Goal: Task Accomplishment & Management: Manage account settings

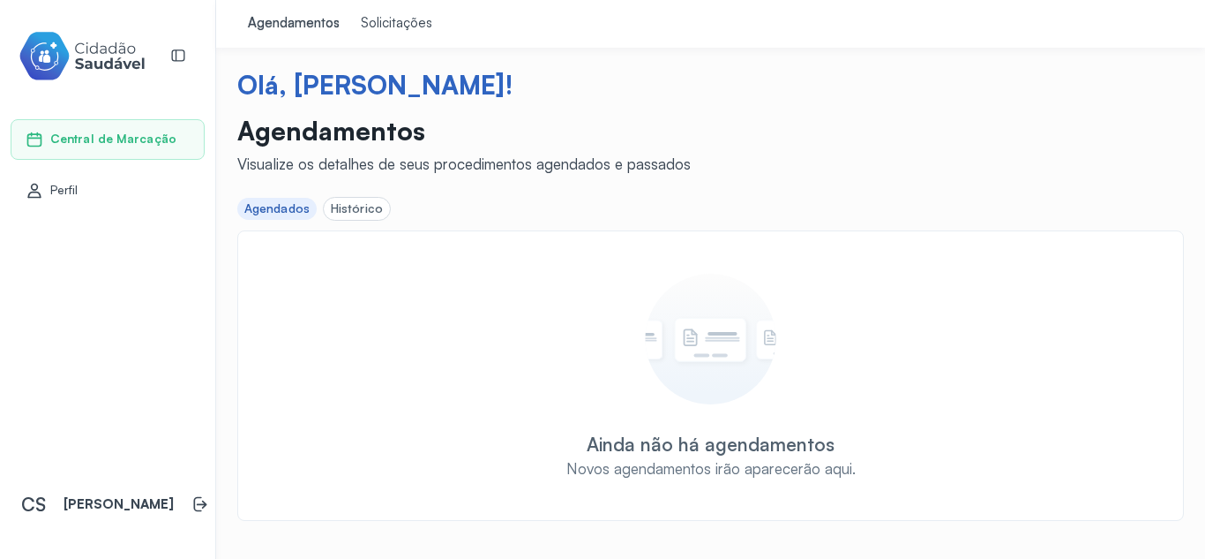
click at [54, 178] on div "Perfil" at bounding box center [108, 190] width 194 height 41
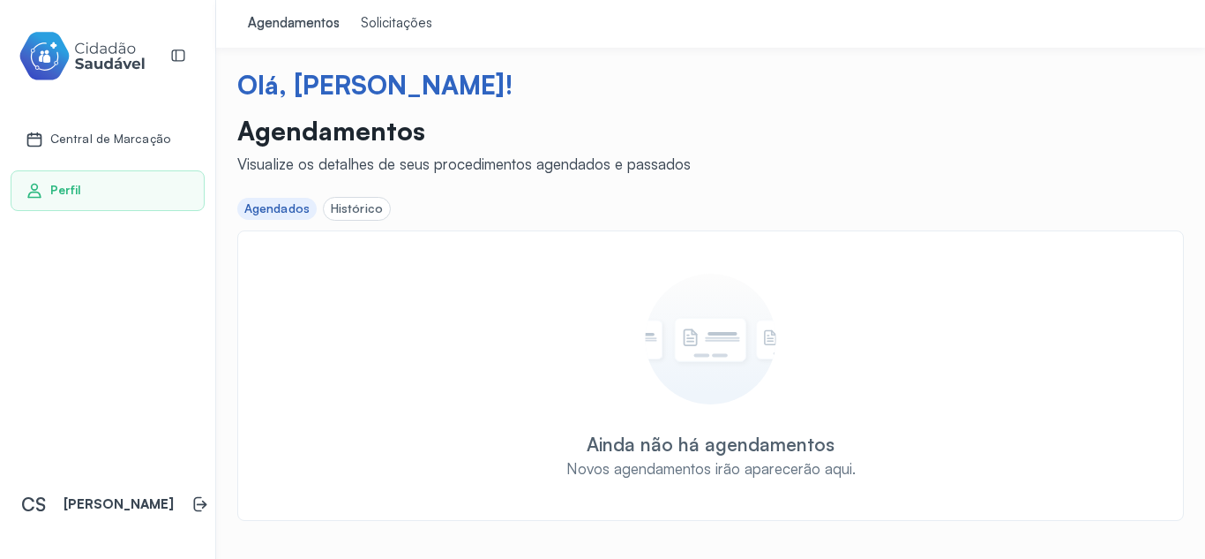
click at [123, 191] on link "Perfil" at bounding box center [108, 191] width 164 height 18
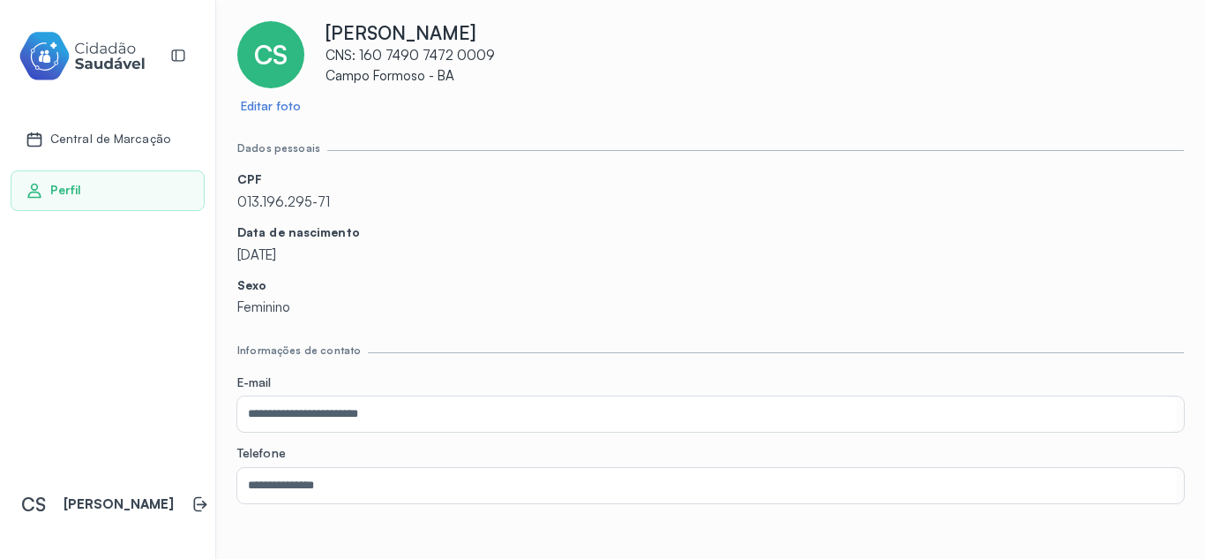
click at [396, 57] on p "CNS: 160 7490 7472 0009" at bounding box center [755, 56] width 859 height 17
click at [445, 126] on div "**********" at bounding box center [710, 507] width 947 height 972
click at [281, 108] on link "Editar foto" at bounding box center [271, 106] width 60 height 15
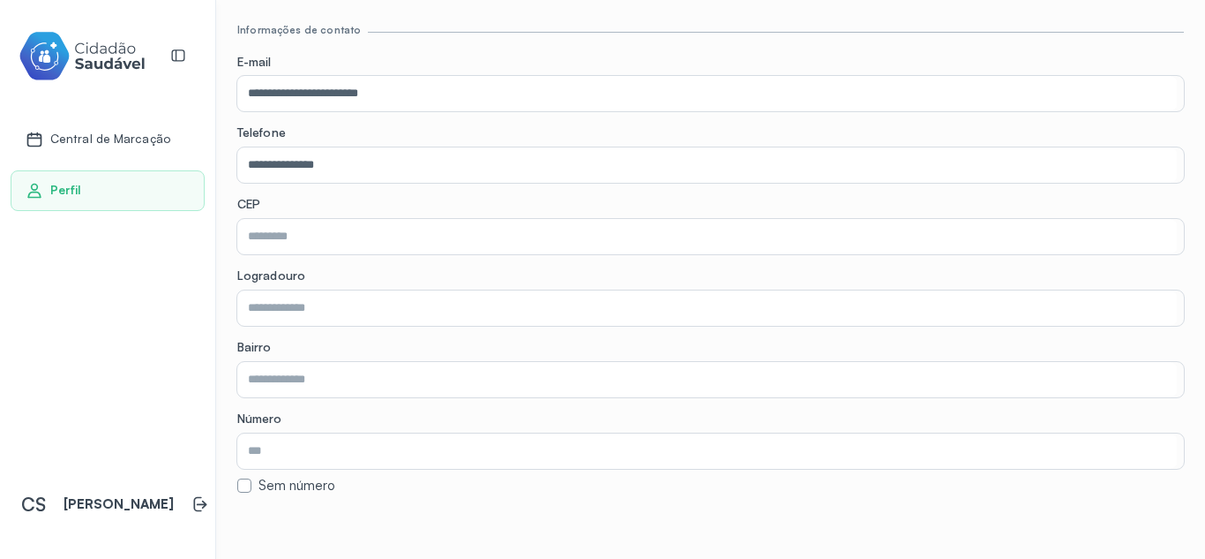
scroll to position [314, 0]
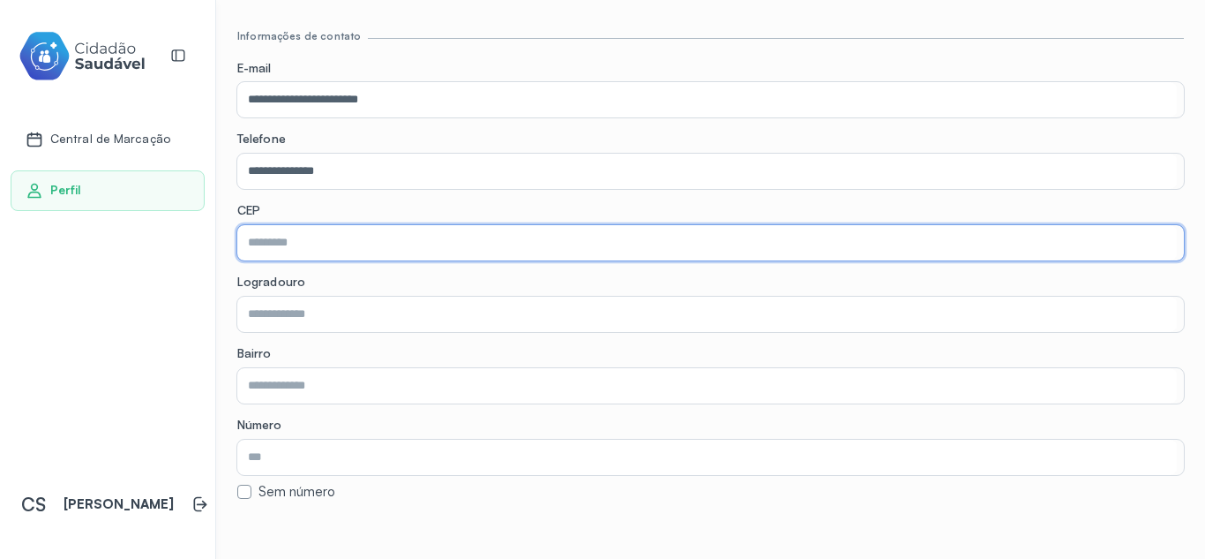
click at [381, 252] on input "text" at bounding box center [707, 242] width 940 height 35
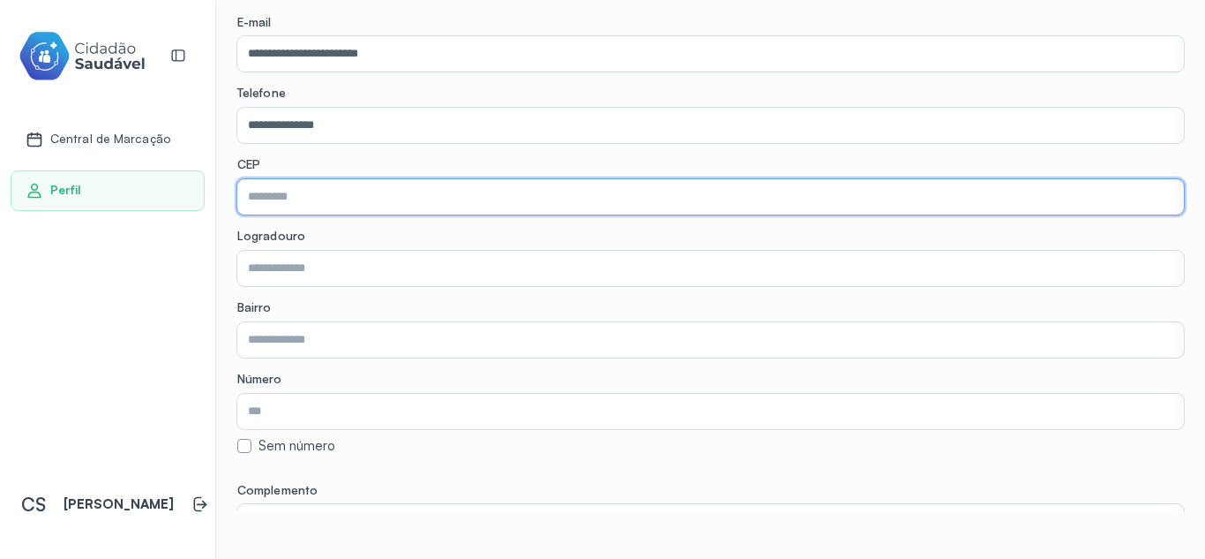
scroll to position [362, 0]
type input "*"
type input "*********"
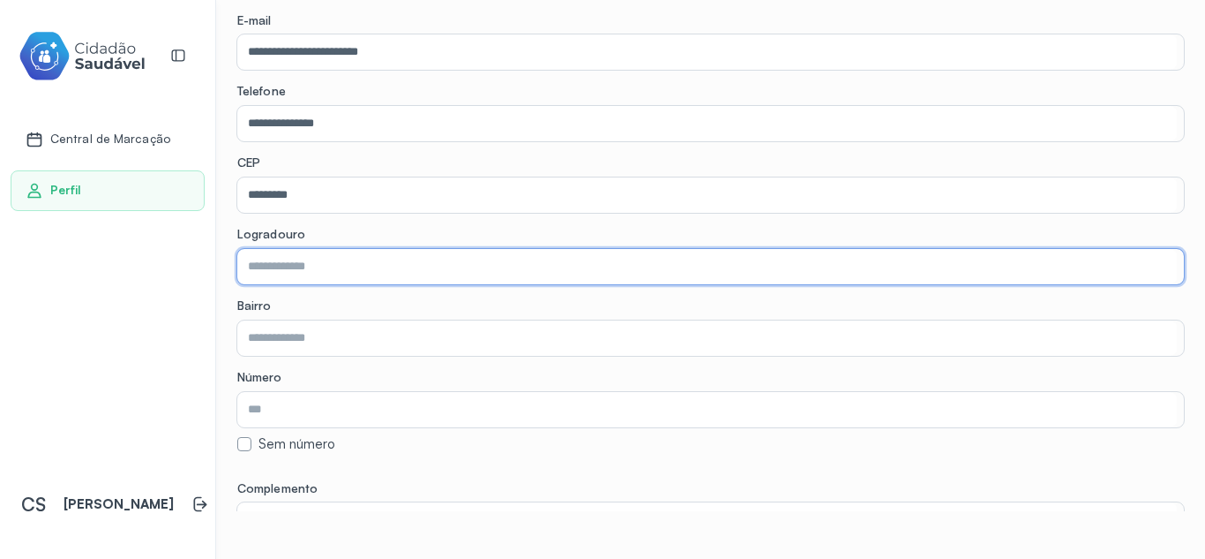
click at [400, 259] on input "text" at bounding box center [707, 266] width 940 height 35
type input "**********"
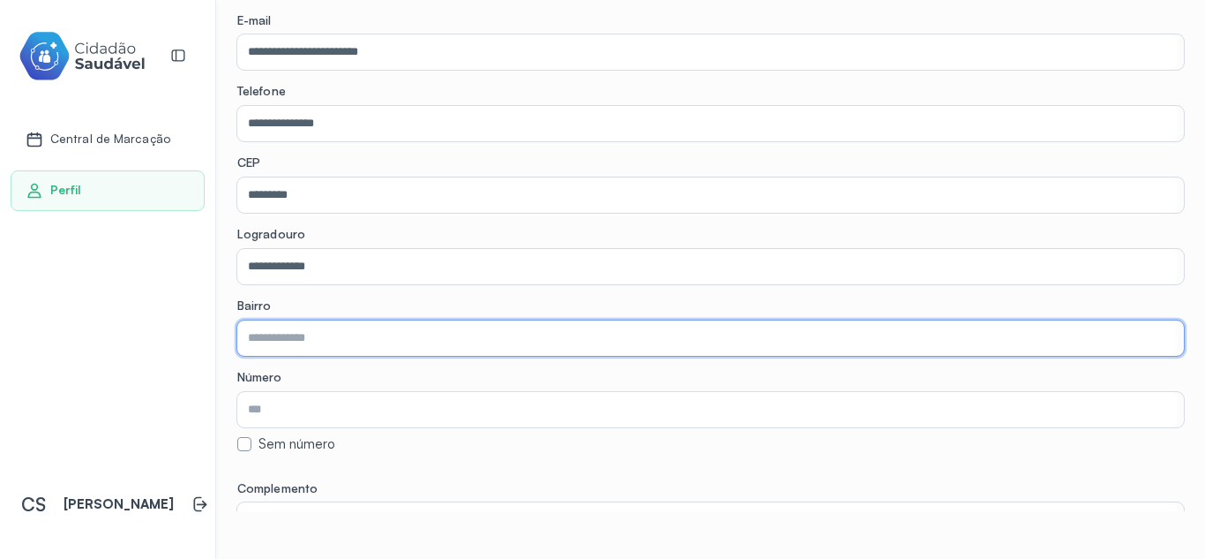
click at [333, 334] on input "text" at bounding box center [707, 337] width 940 height 35
type input "**********"
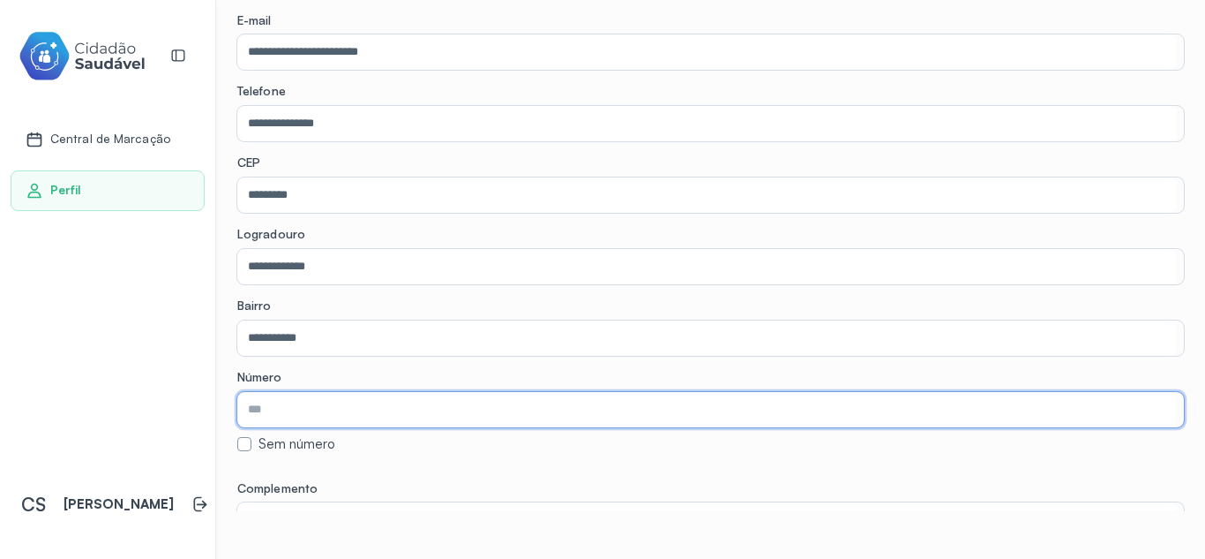
click at [319, 411] on input "text" at bounding box center [707, 409] width 940 height 35
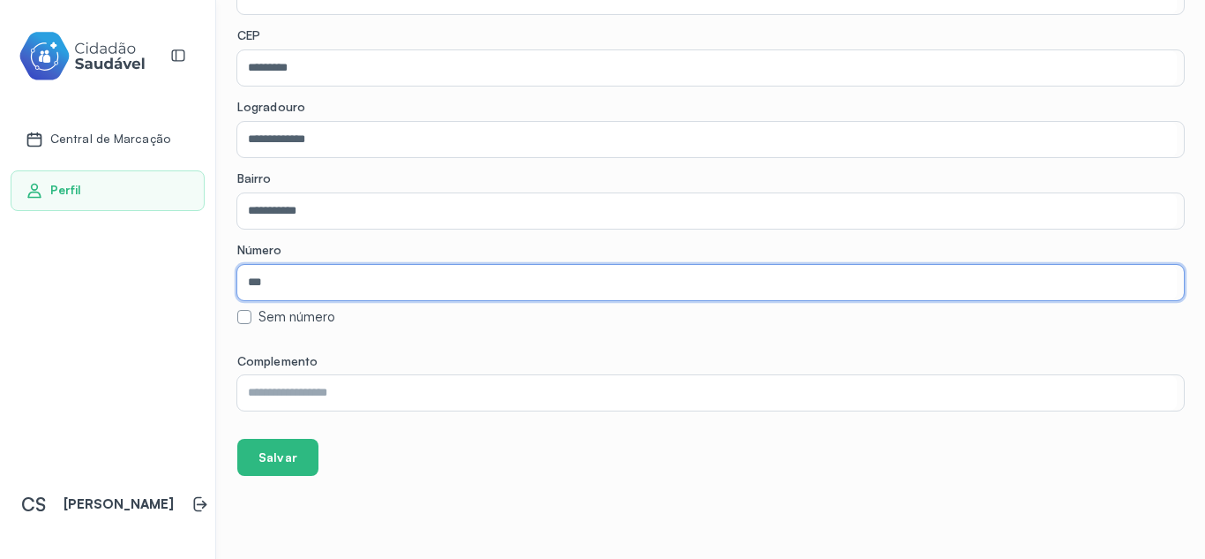
scroll to position [517, 0]
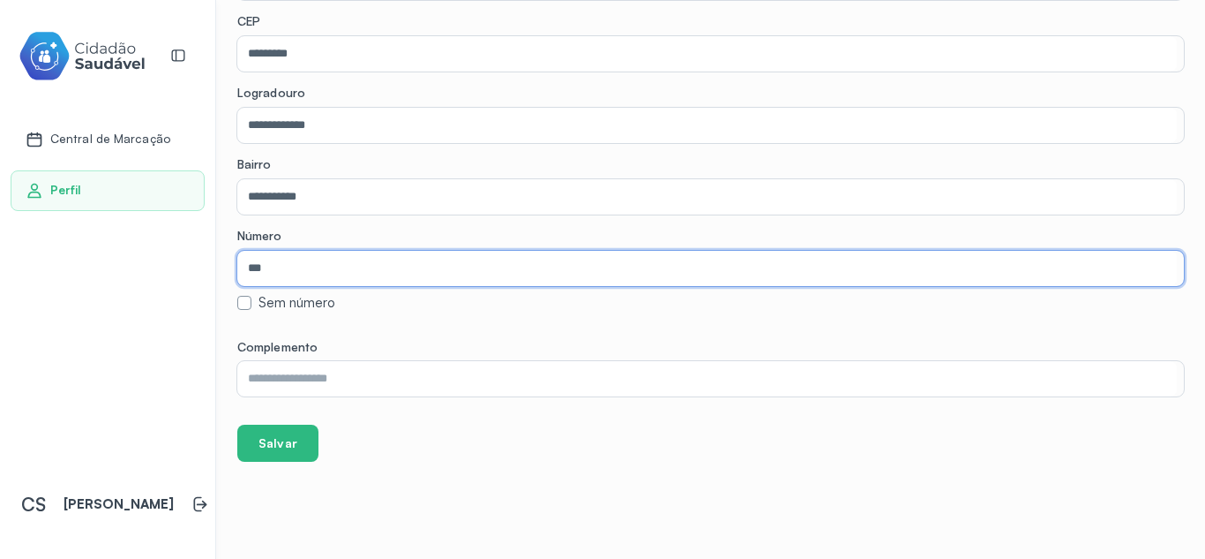
type input "***"
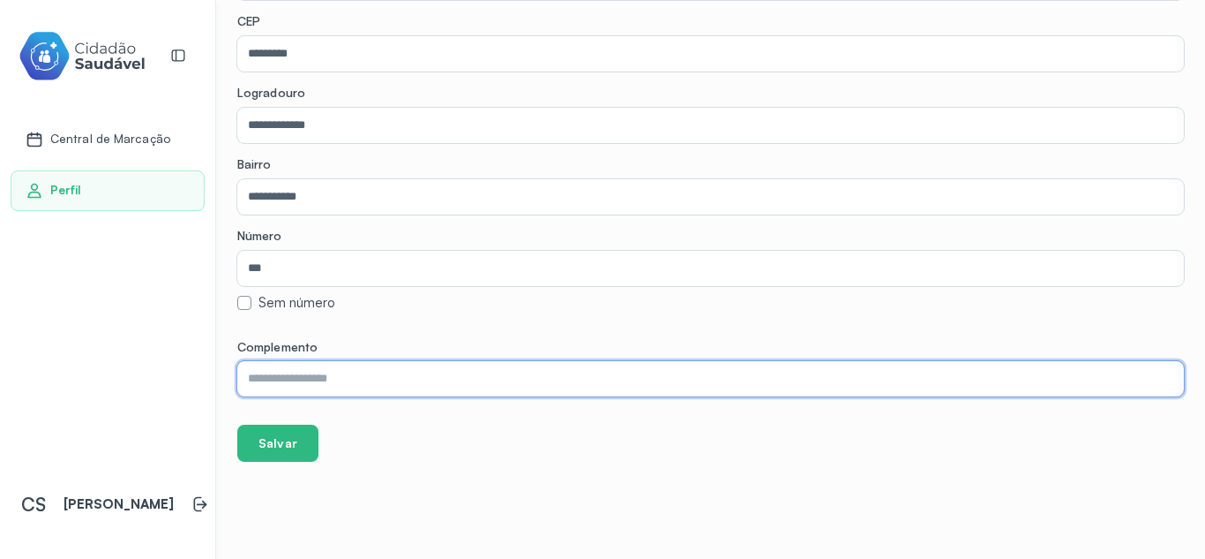
click at [334, 364] on input "text" at bounding box center [707, 378] width 940 height 35
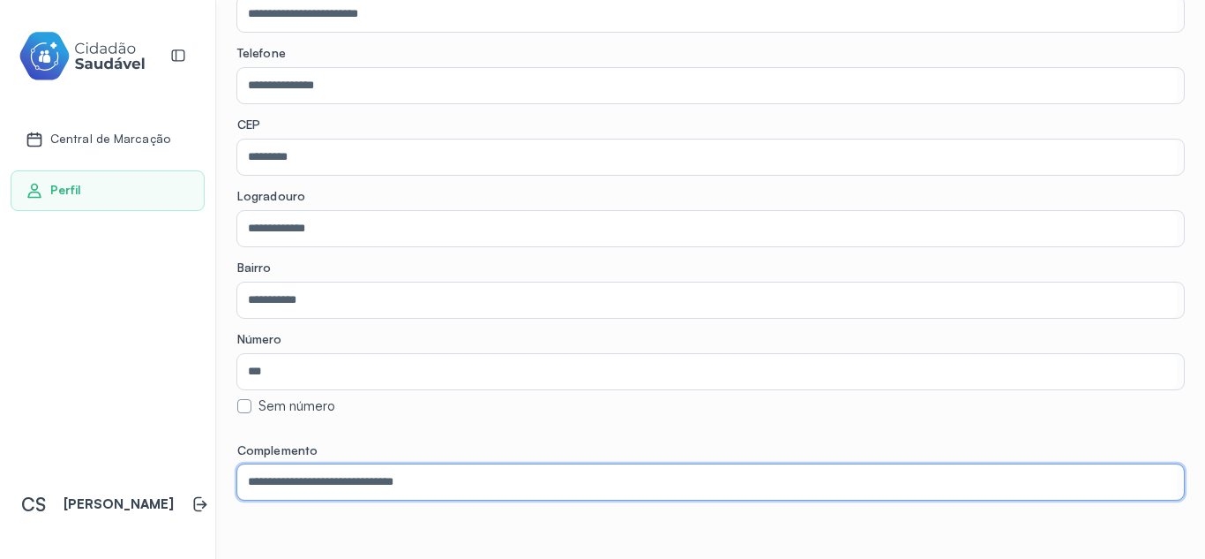
scroll to position [394, 0]
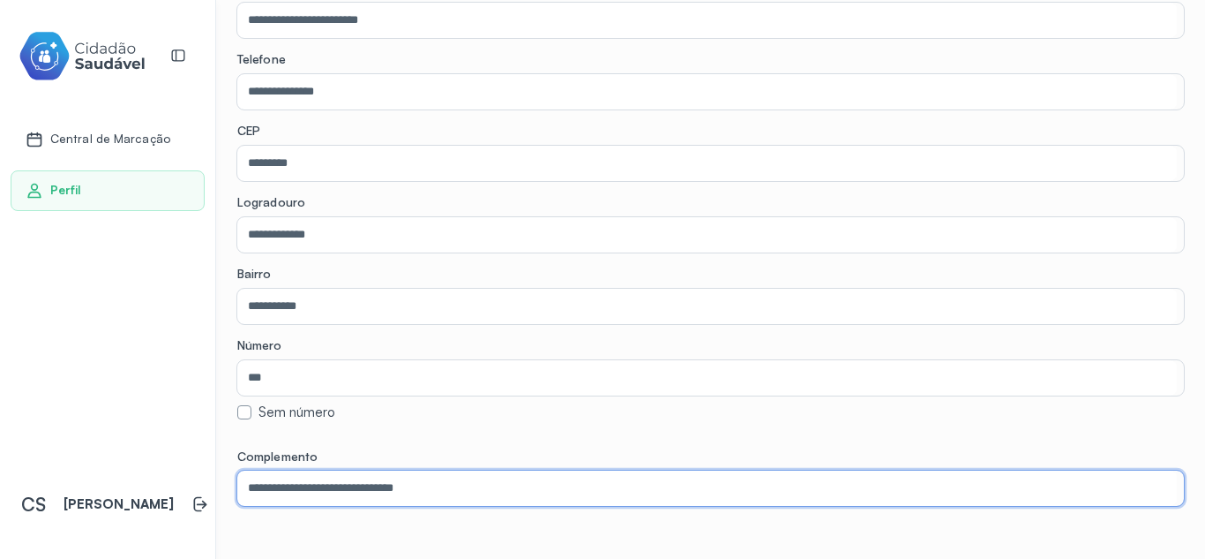
type input "**********"
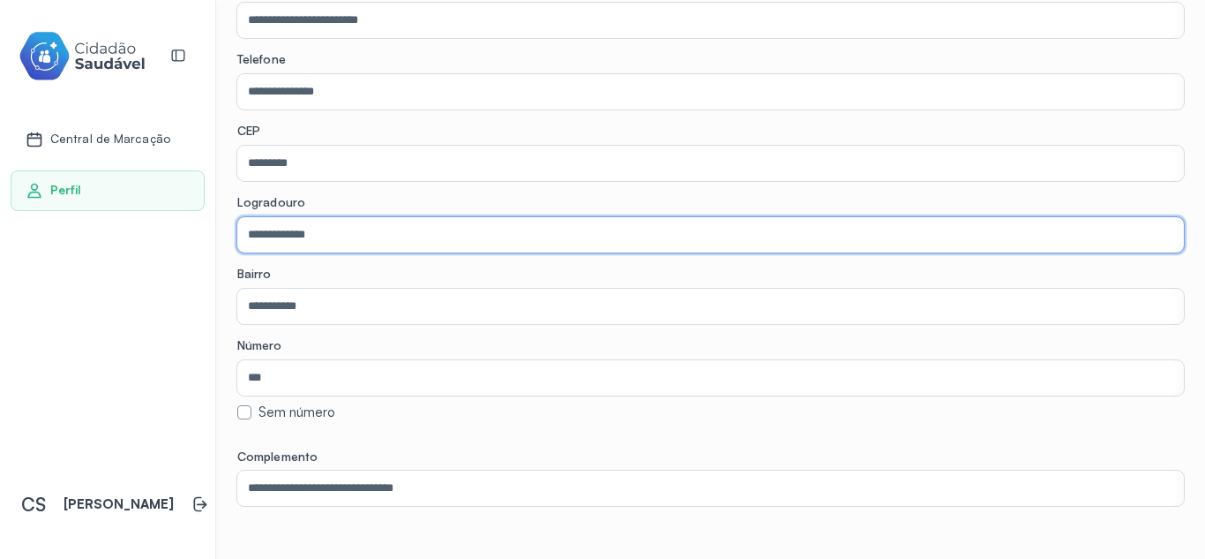
click at [251, 238] on input "**********" at bounding box center [707, 234] width 940 height 35
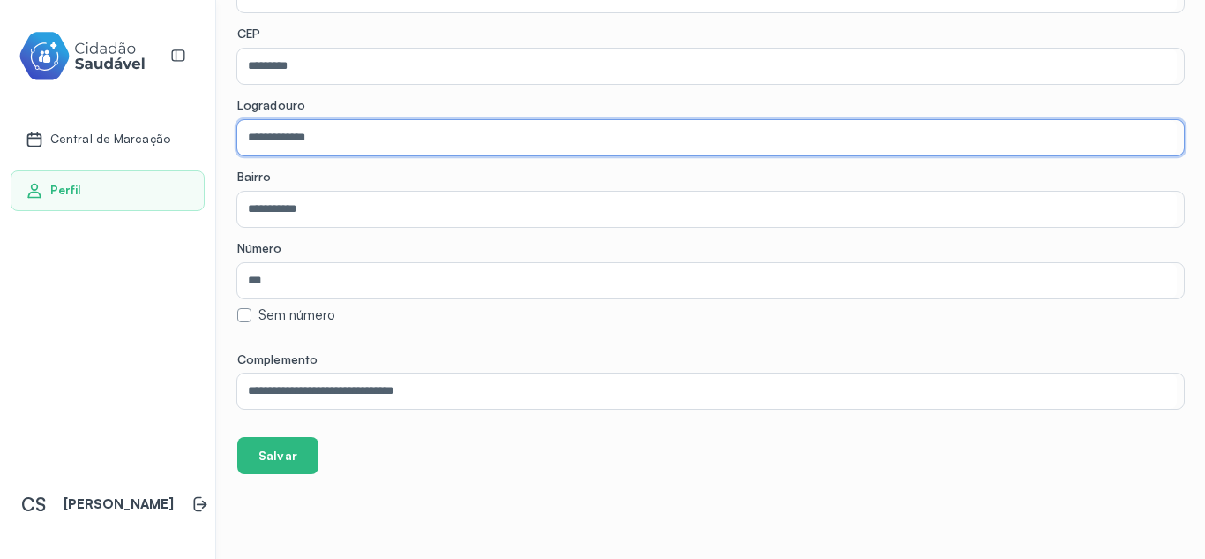
scroll to position [517, 0]
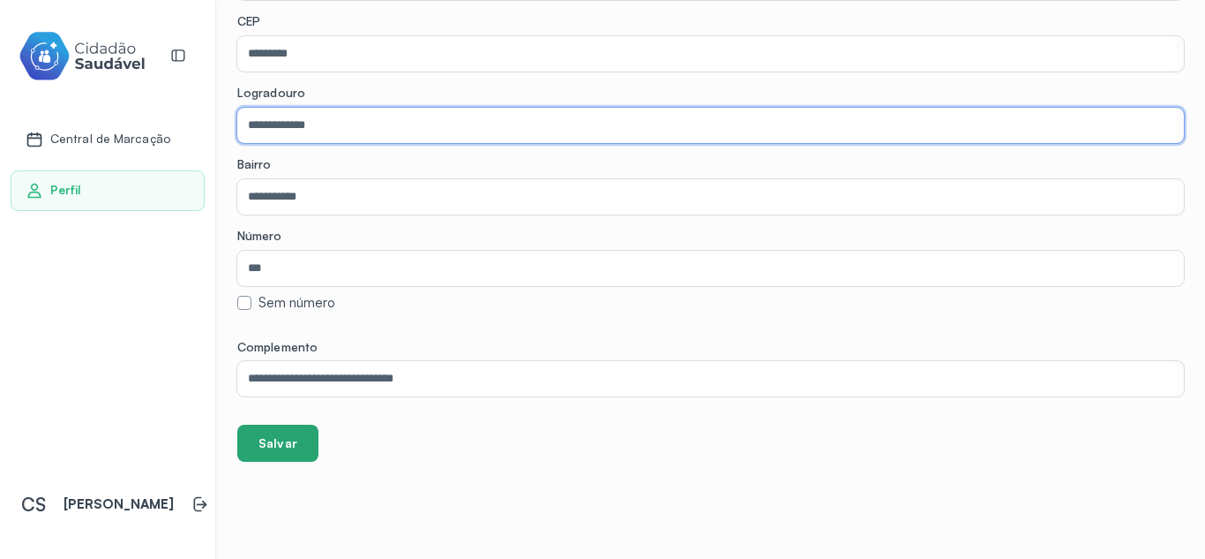
type input "**********"
click at [265, 439] on button "Salvar" at bounding box center [277, 442] width 81 height 37
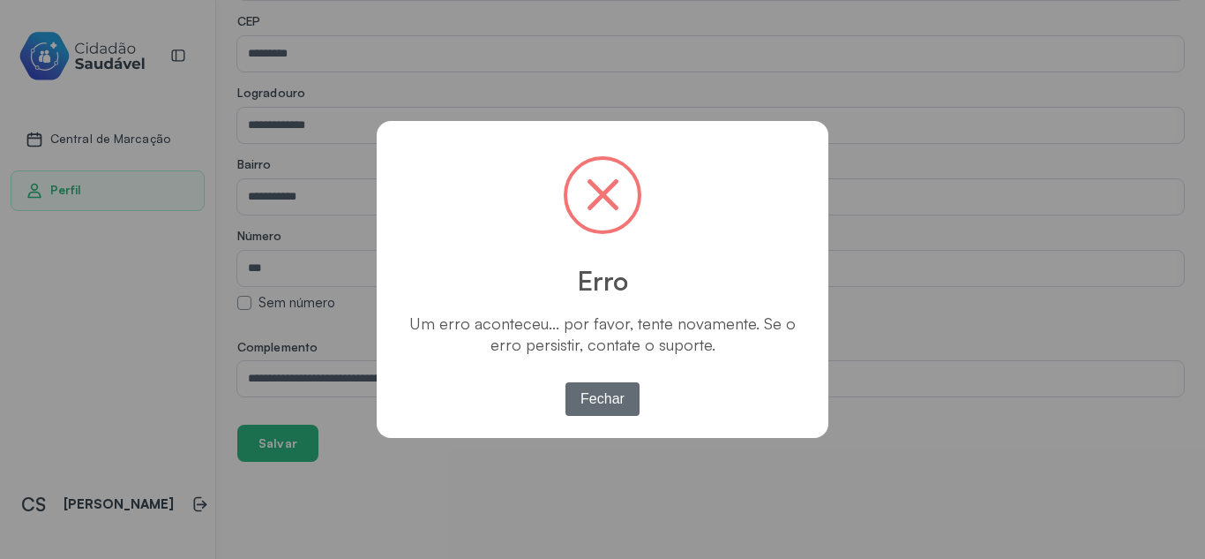
click at [584, 389] on button "Fechar" at bounding box center [603, 399] width 75 height 34
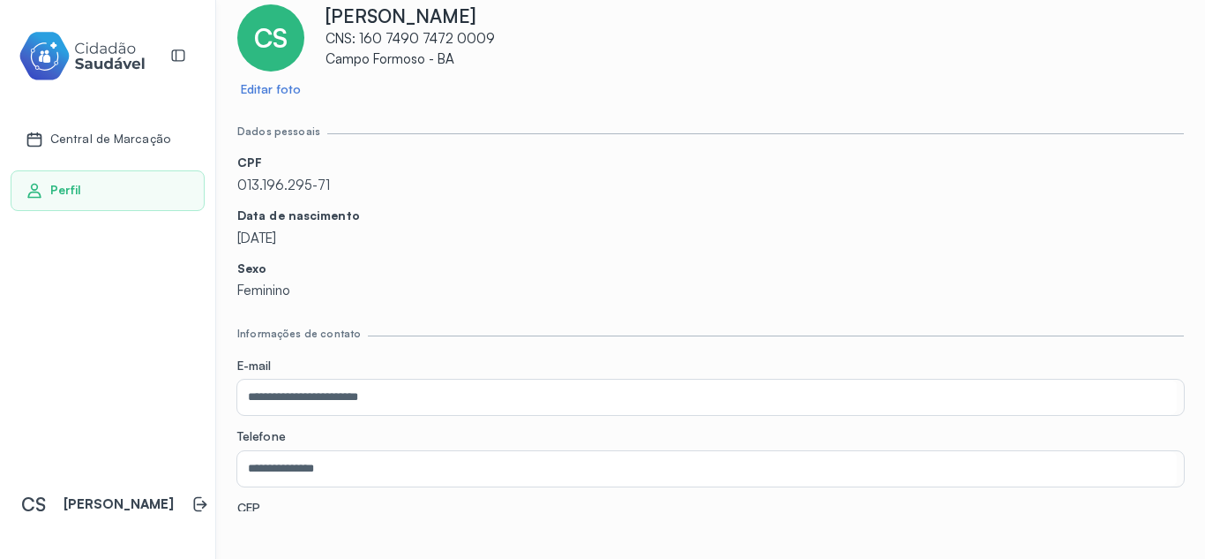
scroll to position [0, 0]
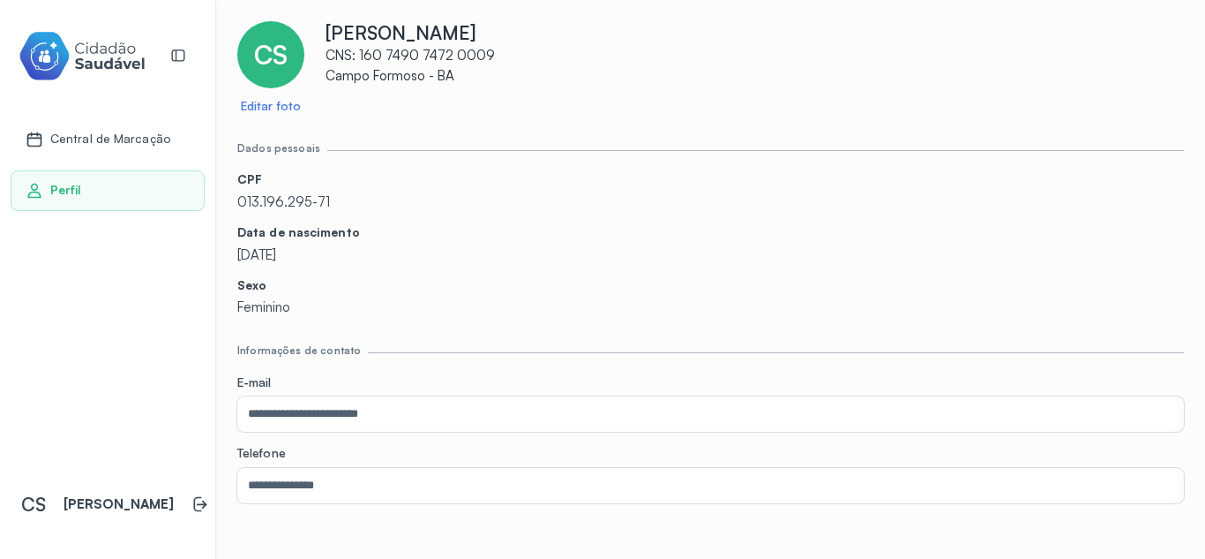
click at [417, 62] on p "CNS: 160 7490 7472 0009" at bounding box center [755, 56] width 859 height 17
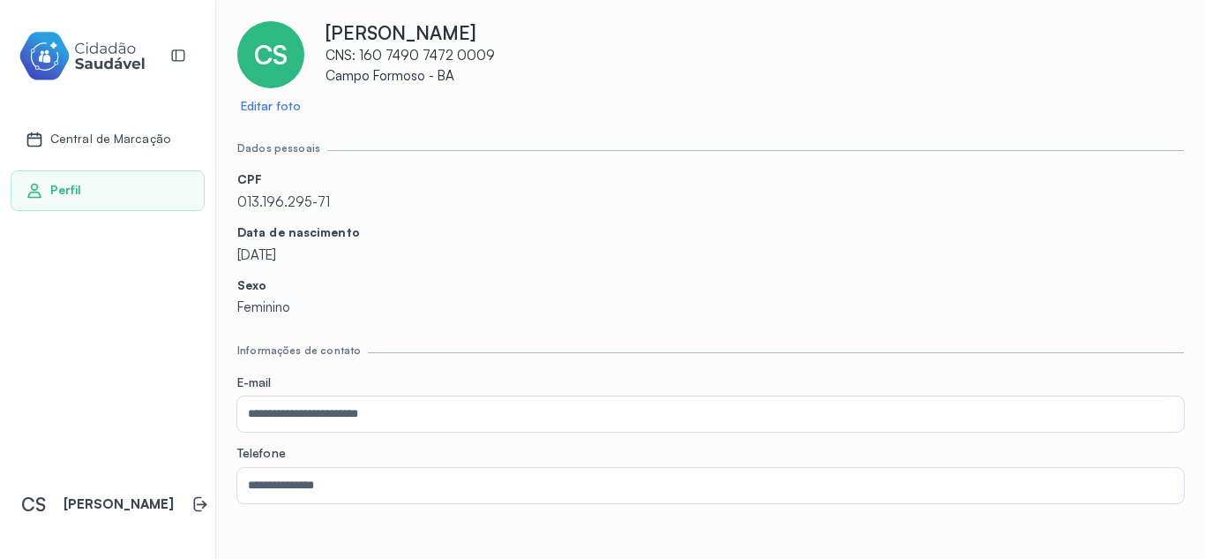
click at [288, 204] on p "013.196.295-71" at bounding box center [710, 202] width 947 height 17
click at [446, 194] on p "013.196.295-71" at bounding box center [710, 202] width 947 height 17
click at [268, 101] on link "Editar foto" at bounding box center [271, 106] width 60 height 15
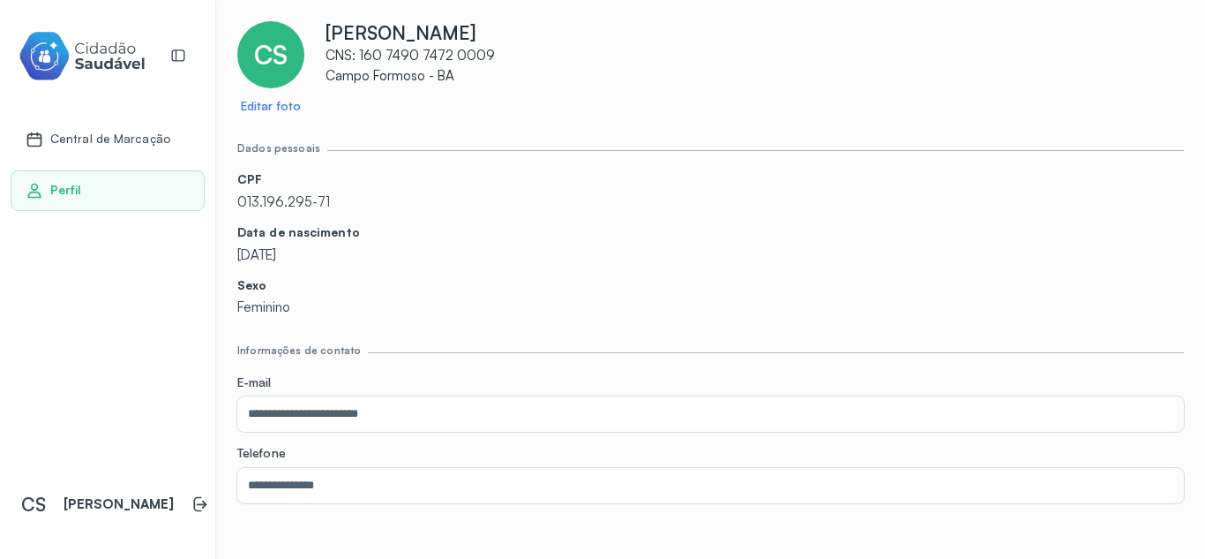
click at [402, 51] on p "CNS: 160 7490 7472 0009" at bounding box center [755, 56] width 859 height 17
click at [450, 136] on div "**********" at bounding box center [710, 507] width 947 height 972
click at [185, 56] on icon at bounding box center [178, 56] width 16 height 16
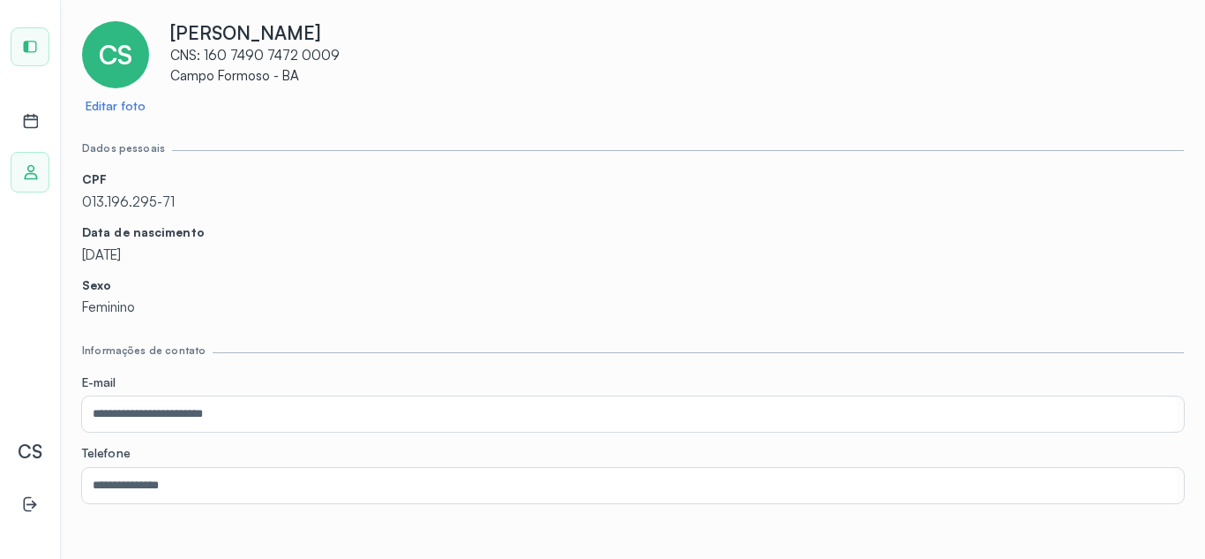
click at [250, 57] on p "CNS: 160 7490 7472 0009" at bounding box center [677, 56] width 1014 height 17
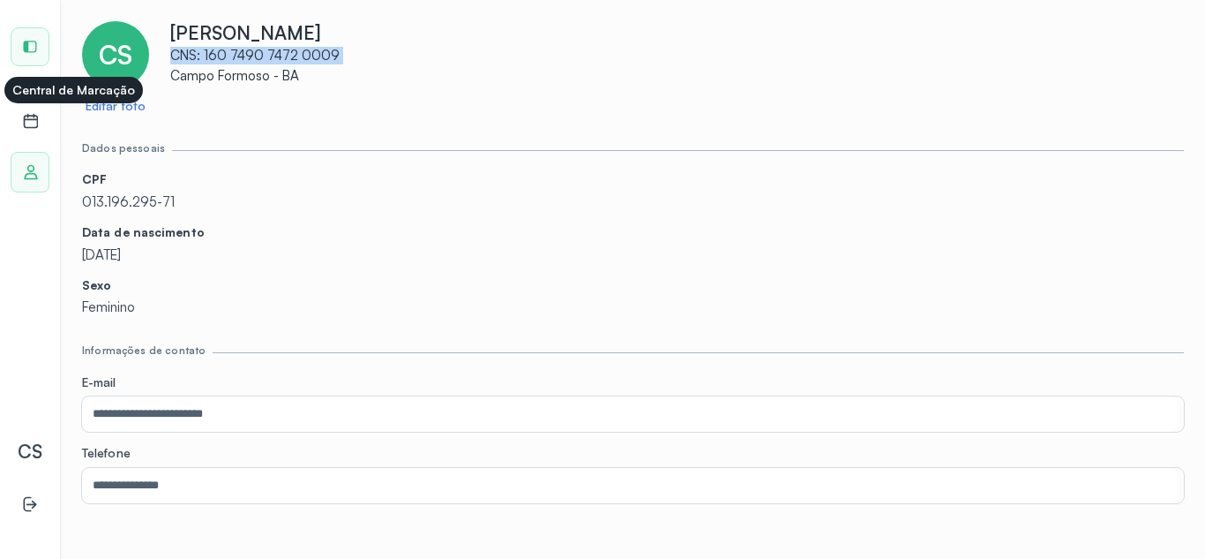
click at [34, 125] on icon at bounding box center [31, 121] width 18 height 18
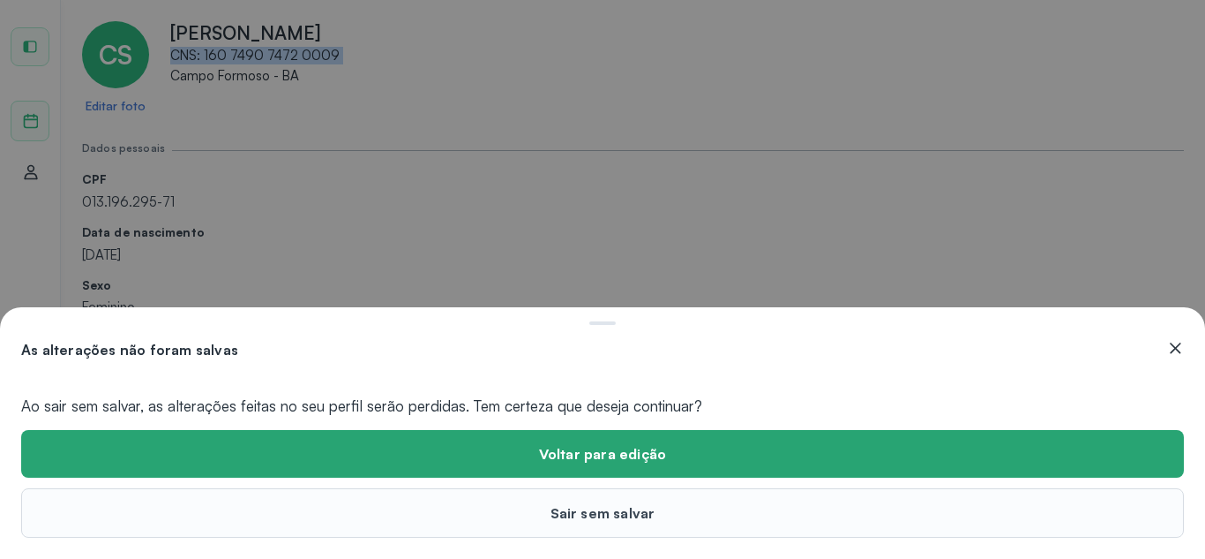
click at [274, 459] on button "Voltar para edição" at bounding box center [602, 454] width 1163 height 48
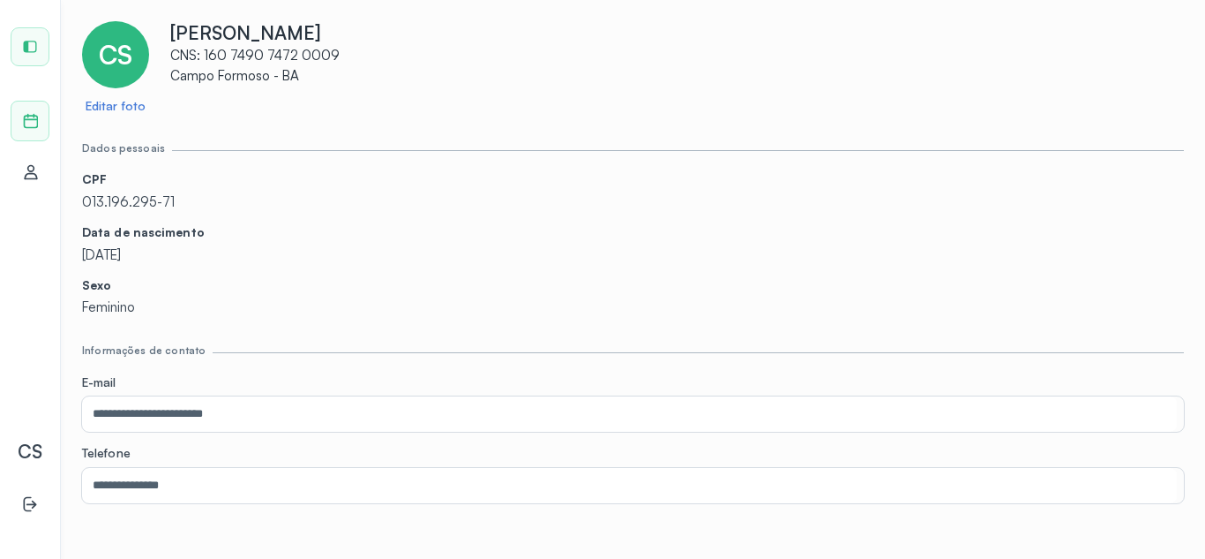
click at [309, 235] on p "Data de nascimento" at bounding box center [633, 232] width 1102 height 15
click at [35, 51] on icon at bounding box center [30, 46] width 13 height 11
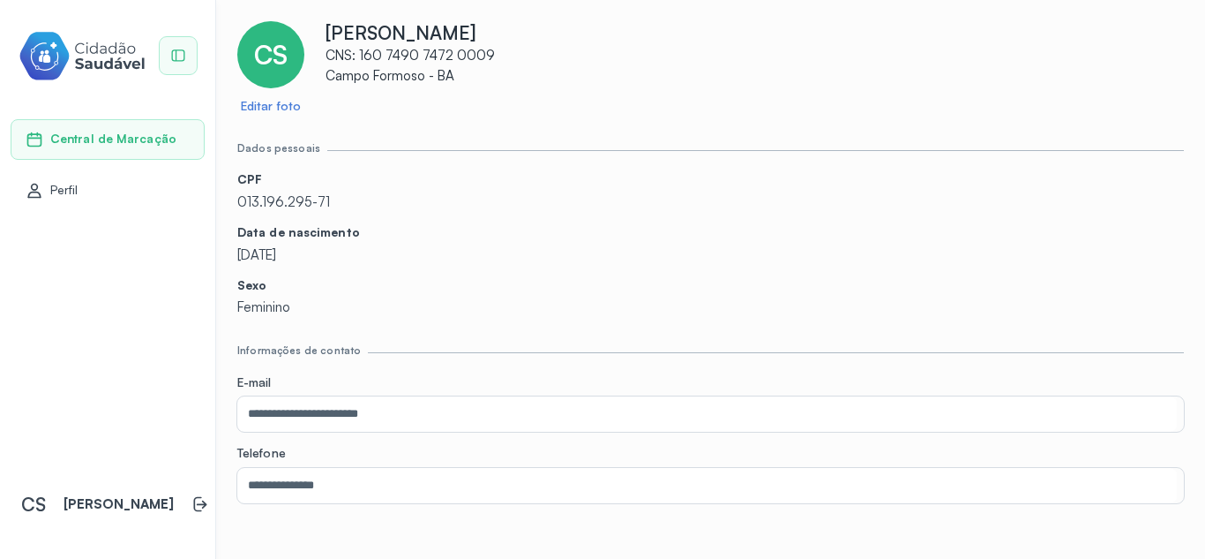
click at [184, 57] on icon at bounding box center [178, 56] width 16 height 16
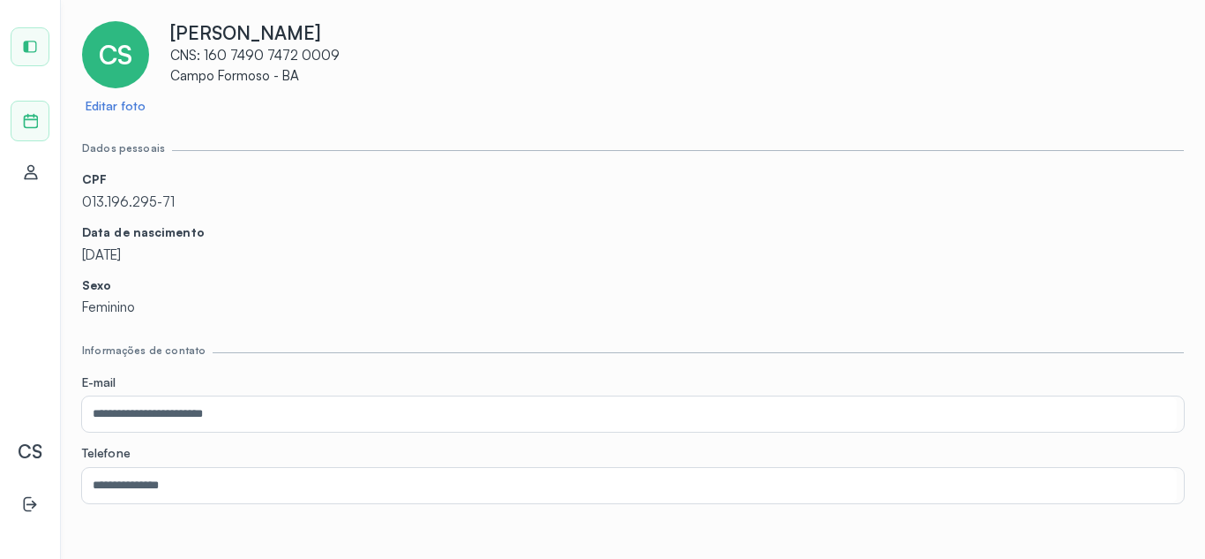
click at [247, 58] on p "CNS: 160 7490 7472 0009" at bounding box center [677, 56] width 1014 height 17
click at [116, 74] on div "CS" at bounding box center [115, 54] width 67 height 67
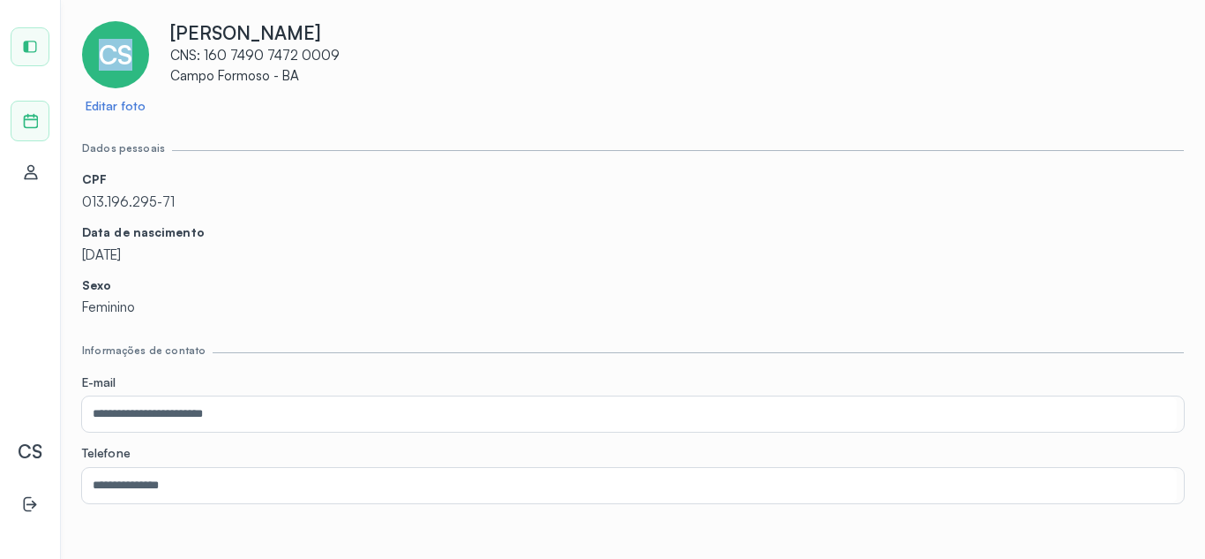
click at [116, 74] on div "CS" at bounding box center [115, 54] width 67 height 67
click at [19, 171] on div "Perfil" at bounding box center [30, 172] width 39 height 41
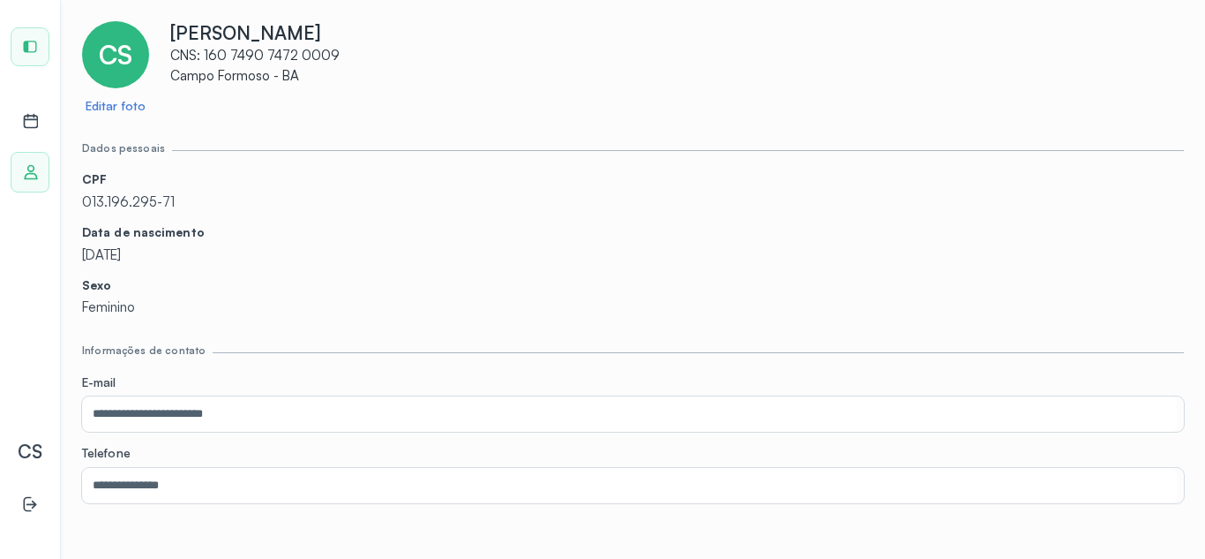
click at [19, 171] on div "Perfil" at bounding box center [30, 172] width 39 height 41
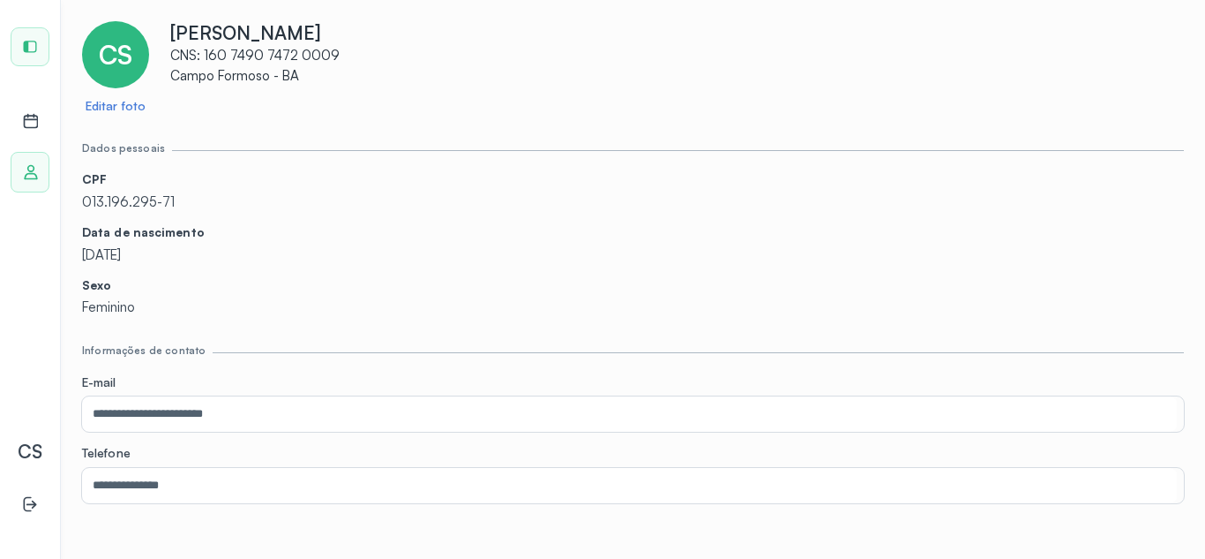
click at [19, 171] on div "Perfil" at bounding box center [30, 172] width 39 height 41
click at [19, 174] on div "Perfil" at bounding box center [30, 172] width 39 height 41
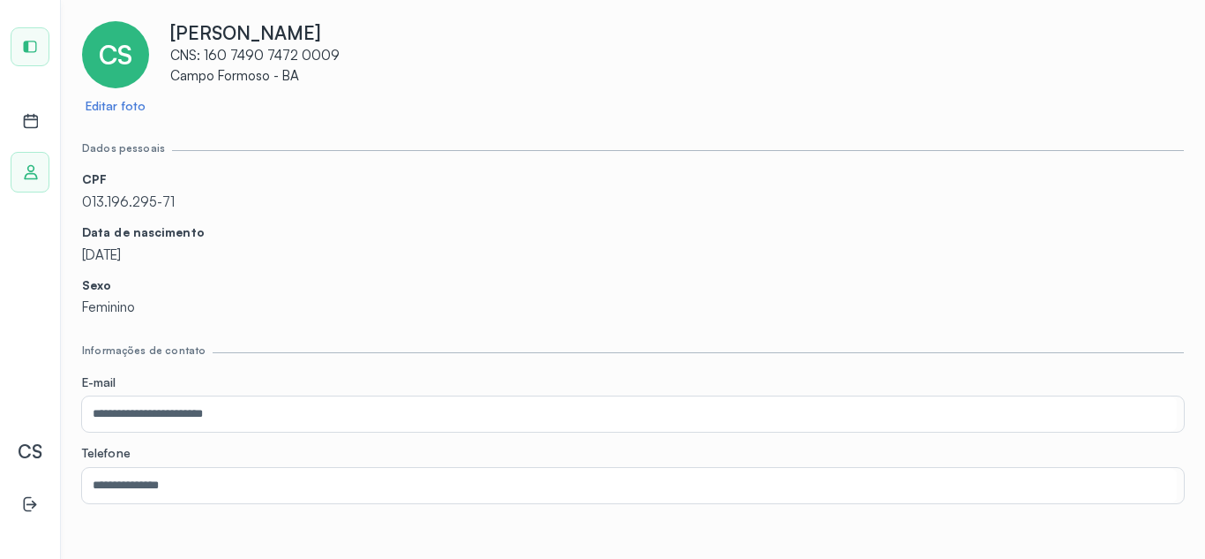
click at [19, 174] on div "Perfil" at bounding box center [30, 172] width 39 height 41
drag, startPoint x: 19, startPoint y: 174, endPoint x: 38, endPoint y: 433, distance: 260.1
click at [38, 433] on div "Central de Marcação Perfil CS" at bounding box center [30, 279] width 61 height 559
click at [36, 459] on span "CS" at bounding box center [30, 450] width 25 height 23
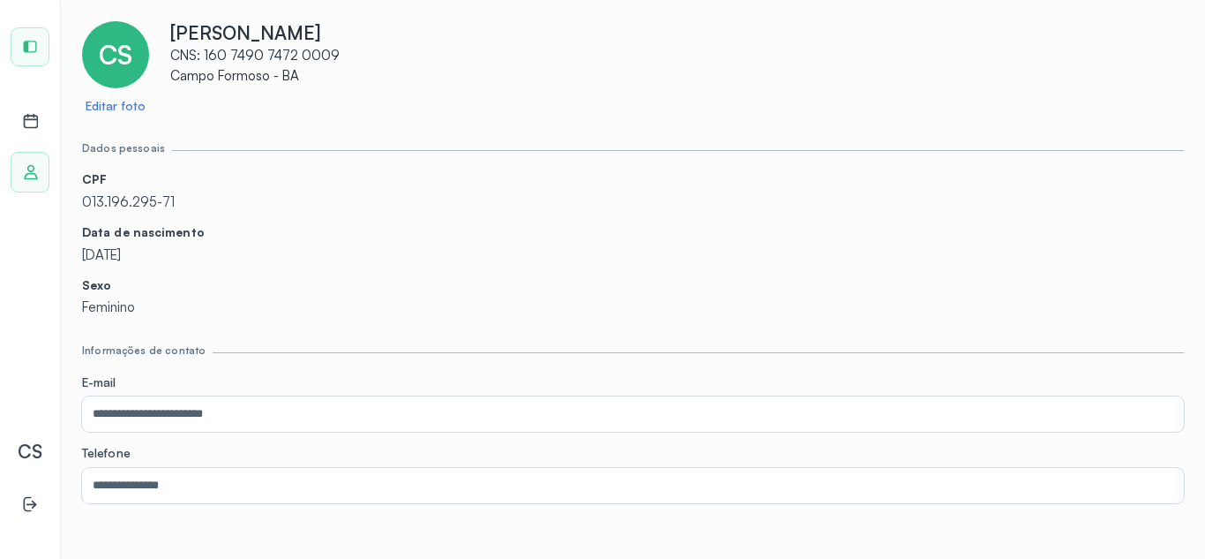
click at [122, 199] on p "013.196.295-71" at bounding box center [633, 202] width 1102 height 17
click at [258, 187] on p "CPF" at bounding box center [633, 179] width 1102 height 15
click at [222, 51] on p "CNS: 160 7490 7472 0009" at bounding box center [677, 56] width 1014 height 17
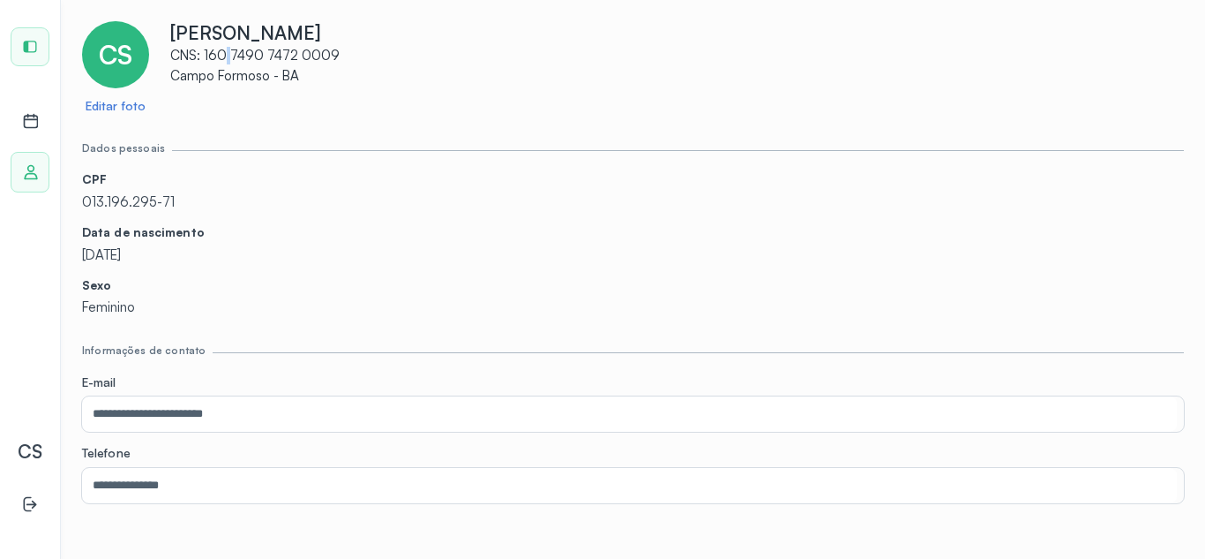
click at [222, 51] on p "CNS: 160 7490 7472 0009" at bounding box center [677, 56] width 1014 height 17
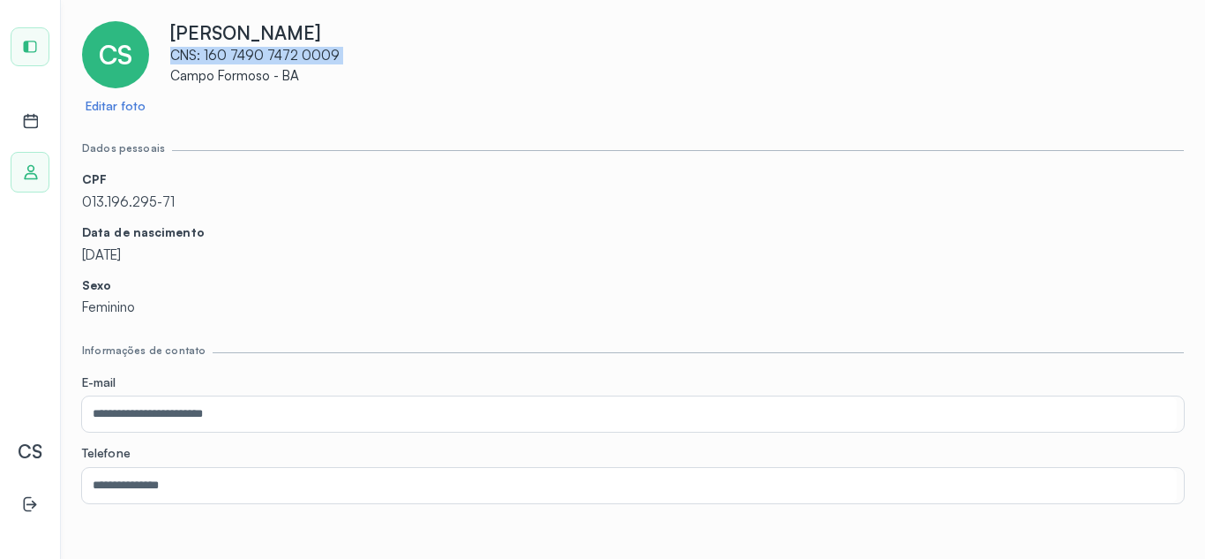
click at [222, 51] on p "CNS: 160 7490 7472 0009" at bounding box center [677, 56] width 1014 height 17
click at [380, 109] on div "CS Editar foto Cleane Santos Silva CNS: 160 7490 7472 0009 Campo Formoso - BA" at bounding box center [633, 67] width 1102 height 93
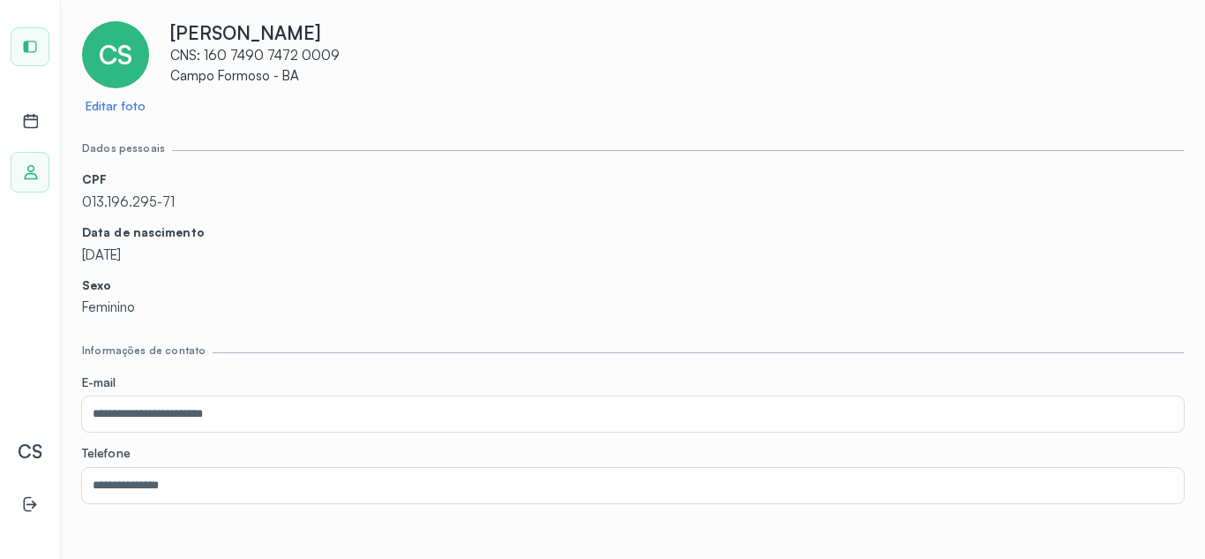
click at [138, 254] on p "26/01/1981" at bounding box center [633, 255] width 1102 height 17
click at [236, 251] on p "26/01/1981" at bounding box center [633, 255] width 1102 height 17
click at [368, 41] on p "[PERSON_NAME]" at bounding box center [677, 32] width 1014 height 23
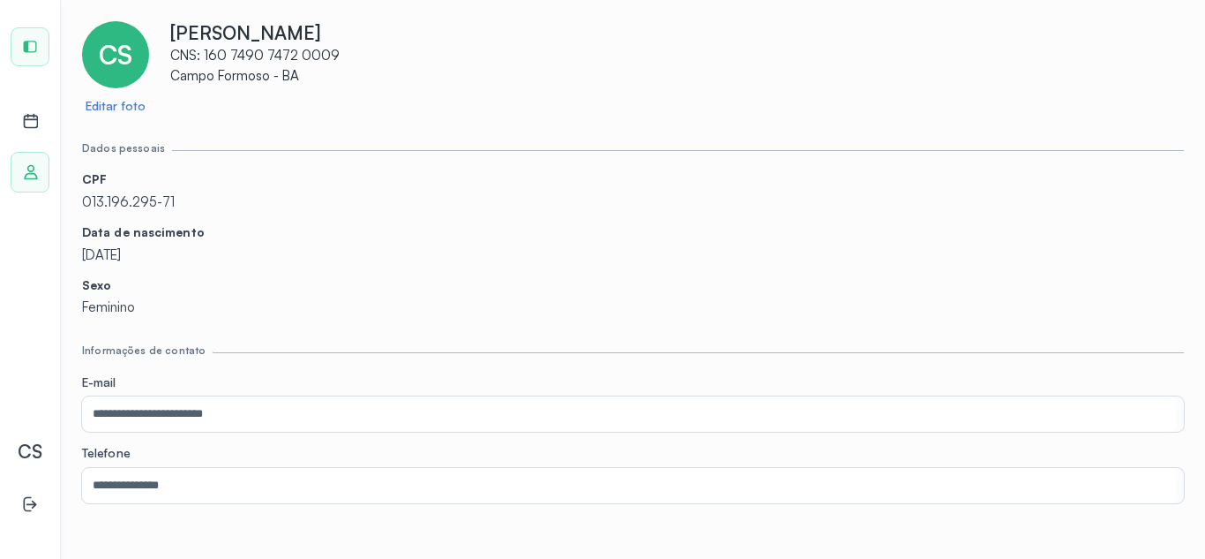
click at [368, 41] on p "[PERSON_NAME]" at bounding box center [677, 32] width 1014 height 23
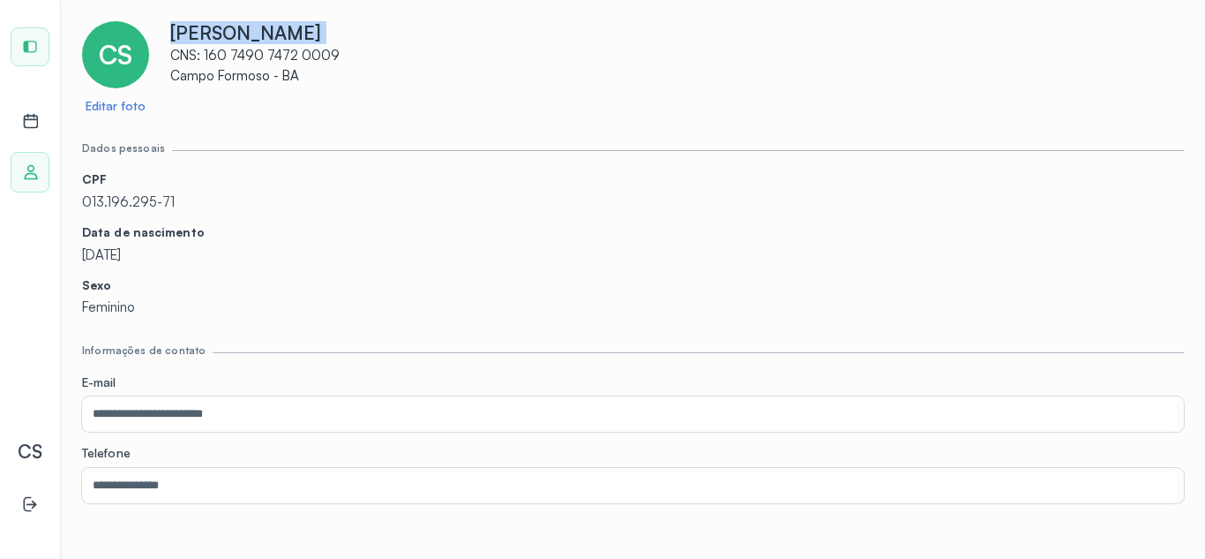
click at [368, 41] on p "[PERSON_NAME]" at bounding box center [677, 32] width 1014 height 23
click at [33, 118] on icon at bounding box center [31, 121] width 18 height 18
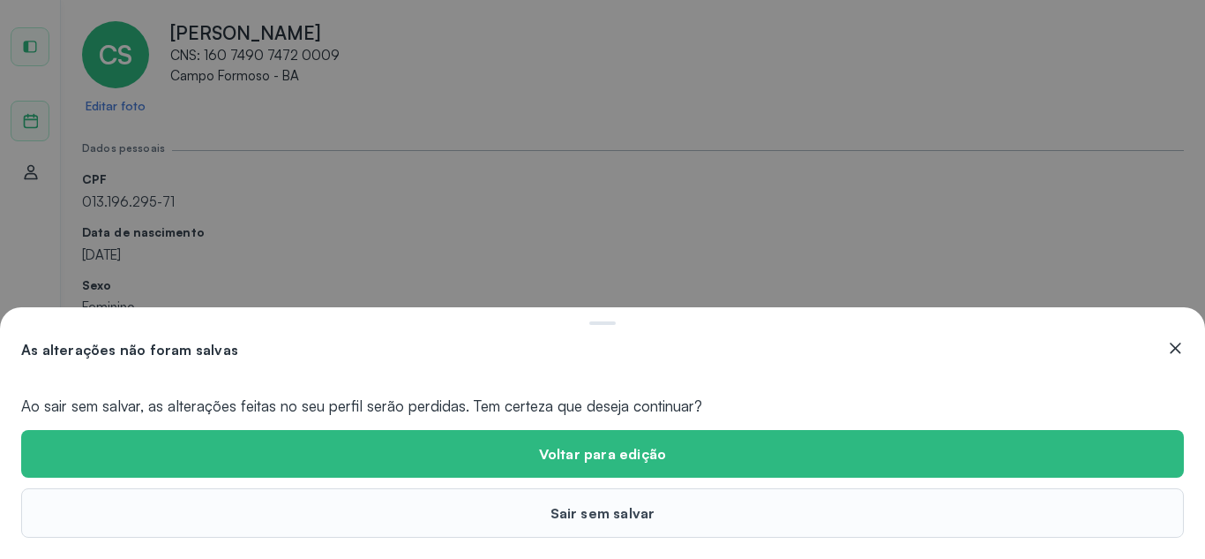
click at [286, 191] on div "As alterações não foram salvas Ao sair sem salvar, as alterações feitas no seu …" at bounding box center [602, 279] width 1205 height 559
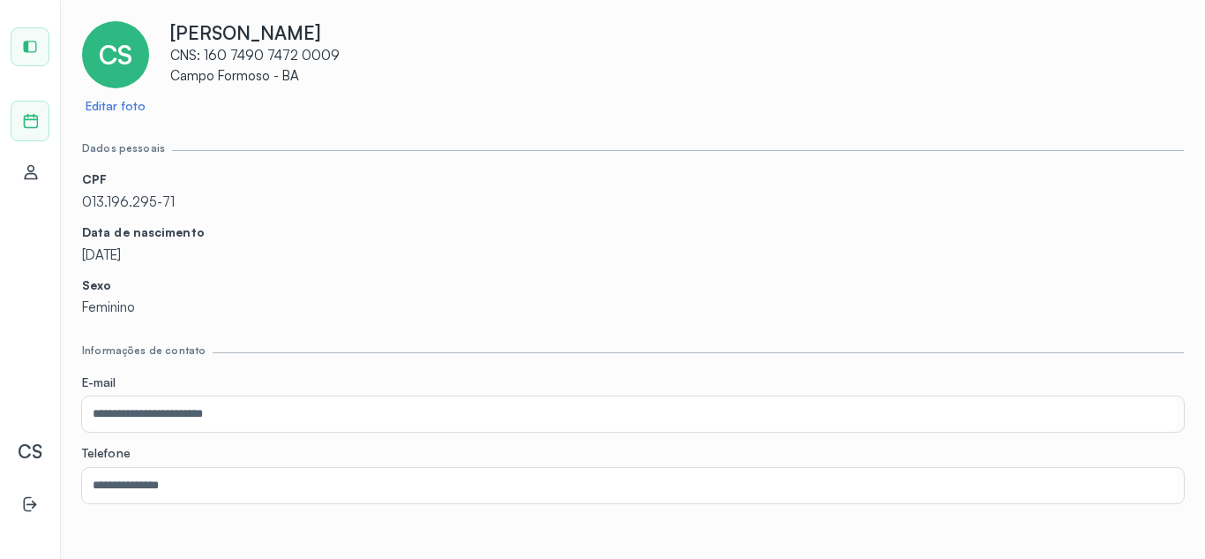
click at [30, 35] on div at bounding box center [29, 46] width 37 height 37
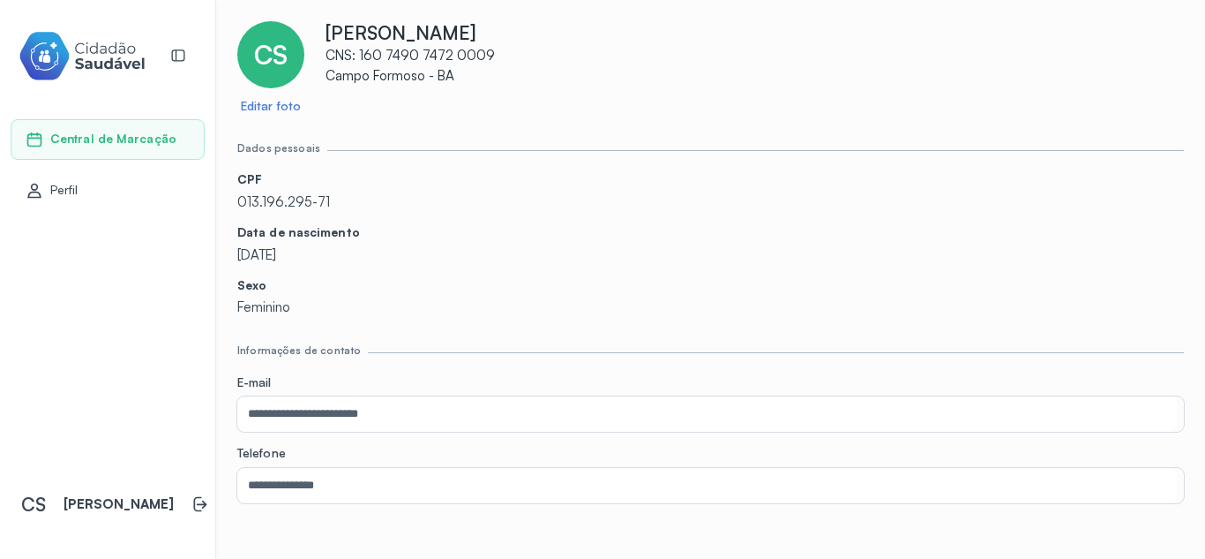
click at [67, 191] on span "Perfil" at bounding box center [64, 190] width 28 height 15
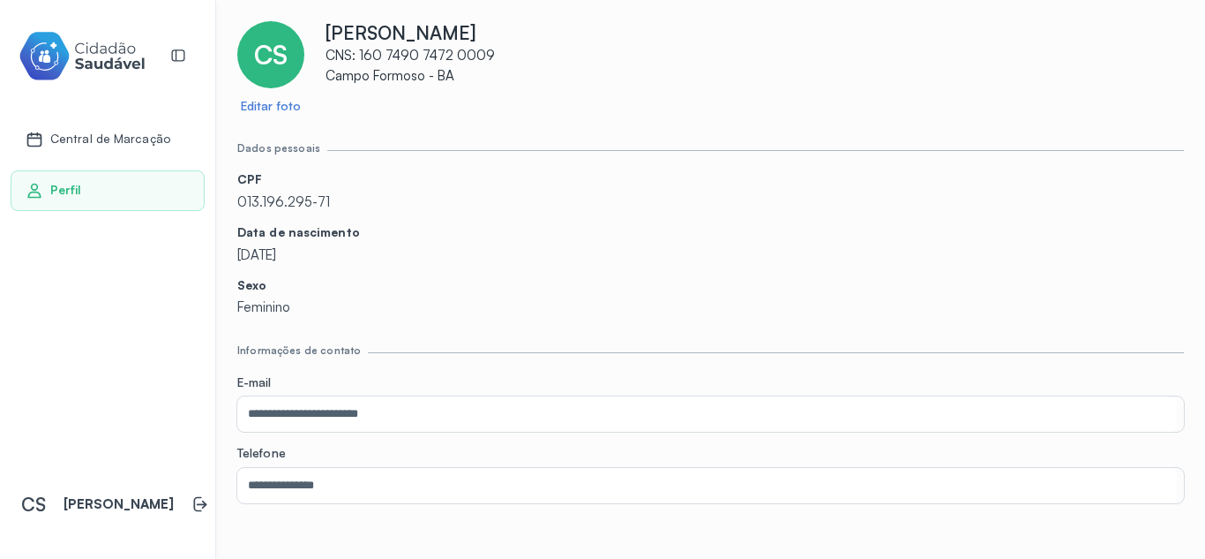
click at [90, 182] on link "Perfil" at bounding box center [108, 191] width 164 height 18
click at [109, 52] on img at bounding box center [82, 56] width 127 height 56
click at [371, 56] on p "CNS: 160 7490 7472 0009" at bounding box center [755, 56] width 859 height 17
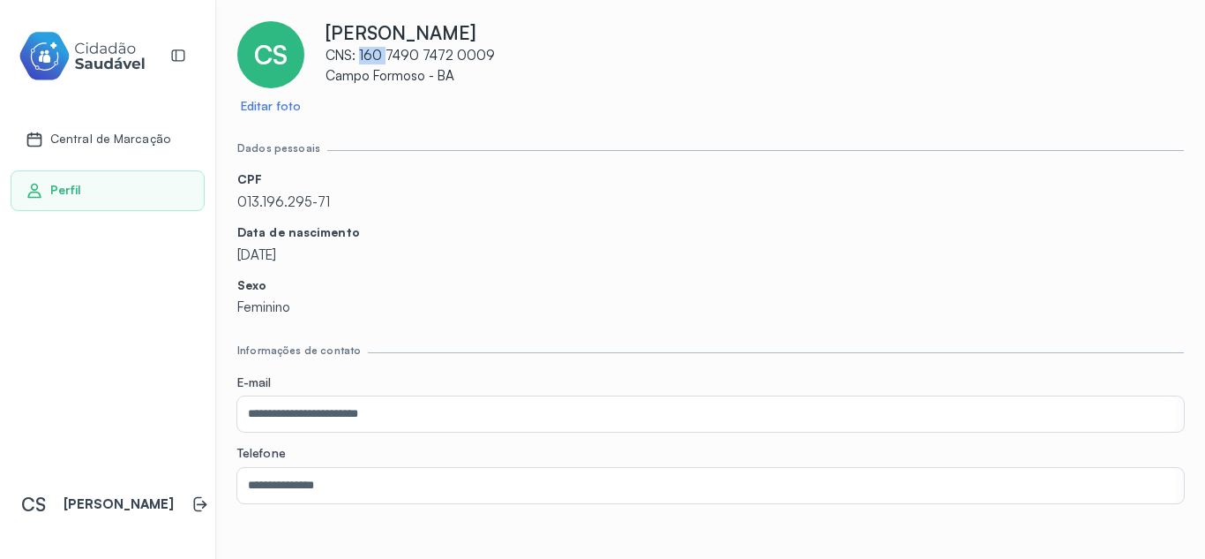
click at [371, 56] on p "CNS: 160 7490 7472 0009" at bounding box center [755, 56] width 859 height 17
click at [469, 154] on div "Dados pessoais" at bounding box center [710, 150] width 947 height 16
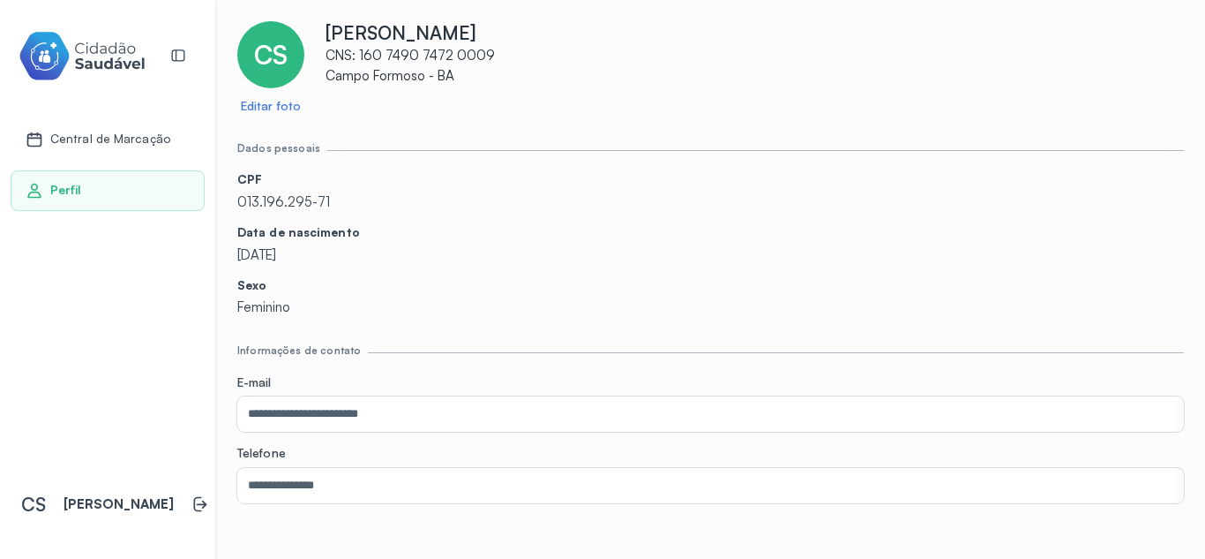
click at [96, 204] on div "Perfil" at bounding box center [108, 190] width 194 height 41
click at [274, 108] on link "Editar foto" at bounding box center [271, 106] width 60 height 15
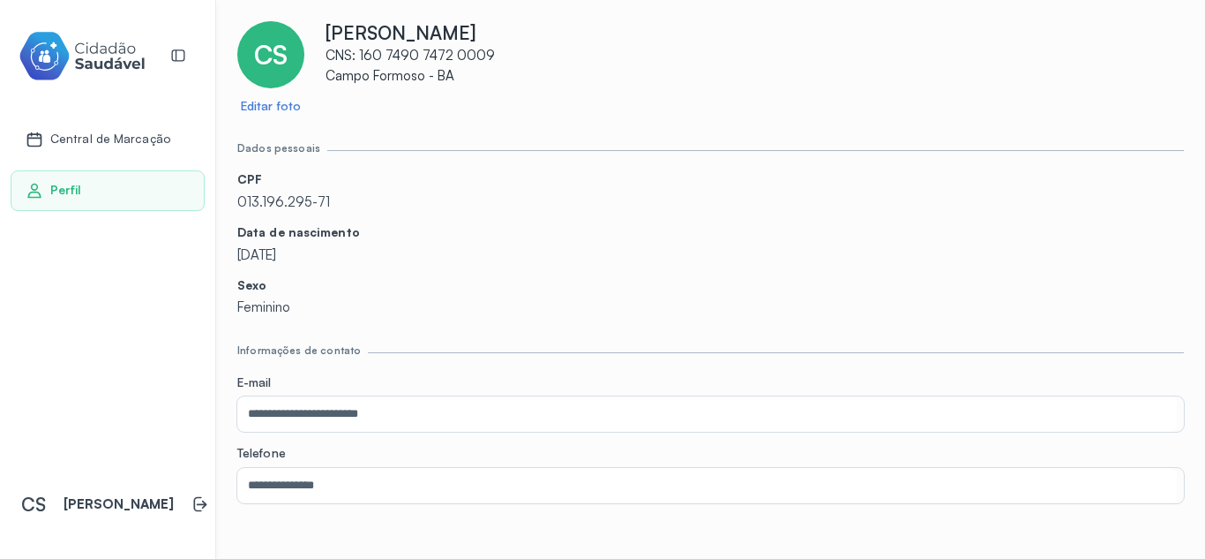
click at [407, 41] on p "[PERSON_NAME]" at bounding box center [755, 32] width 859 height 23
click at [282, 45] on span "CS" at bounding box center [271, 55] width 34 height 32
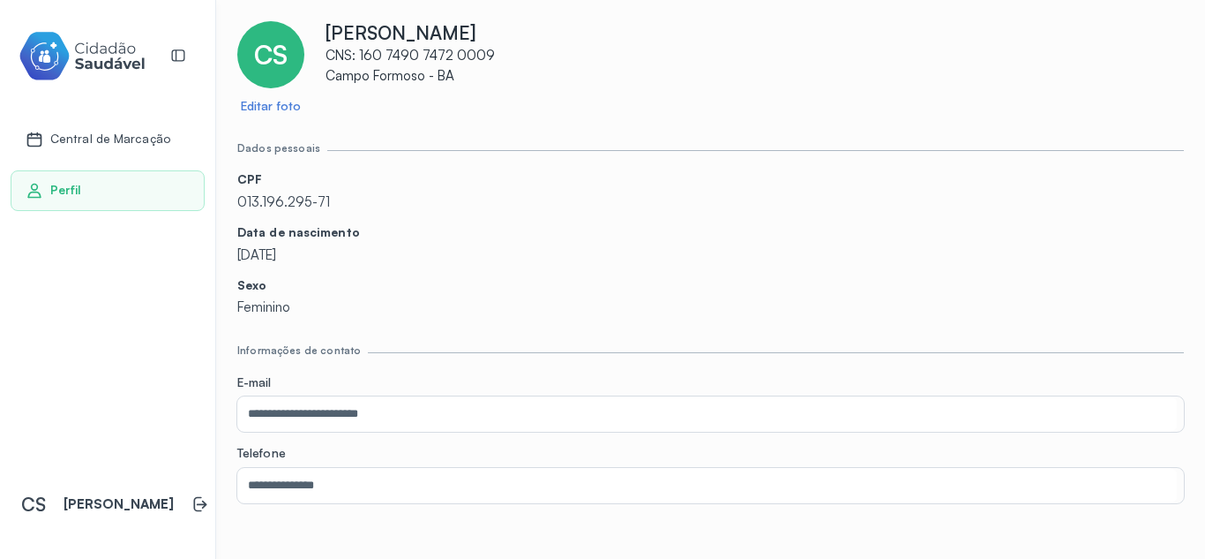
click at [282, 45] on span "CS" at bounding box center [271, 55] width 34 height 32
click at [178, 50] on icon at bounding box center [178, 55] width 13 height 11
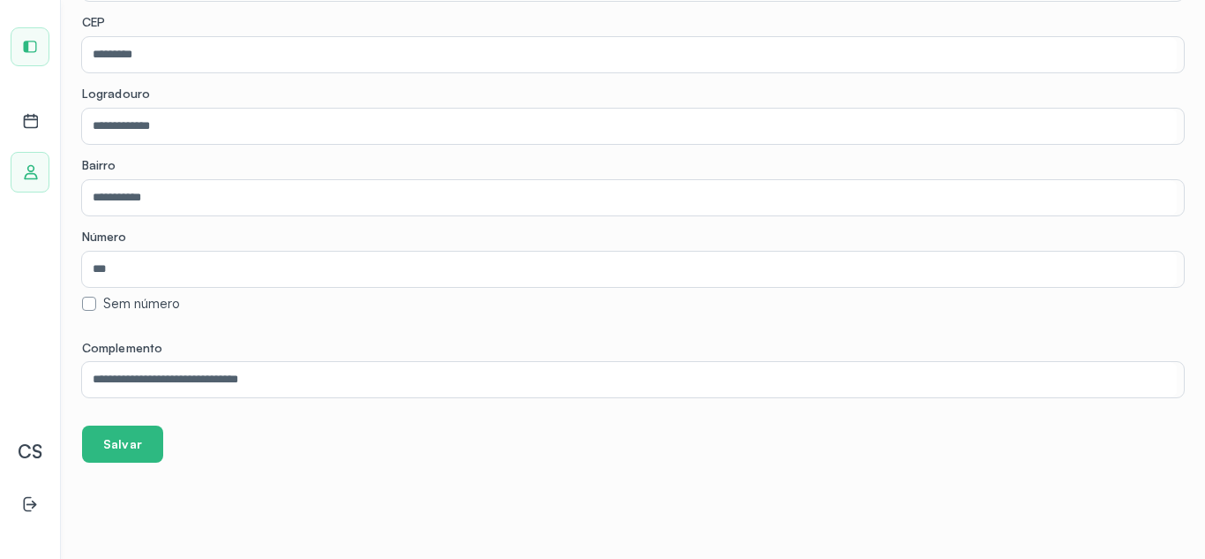
scroll to position [517, 0]
click at [39, 442] on span "CS" at bounding box center [30, 450] width 25 height 23
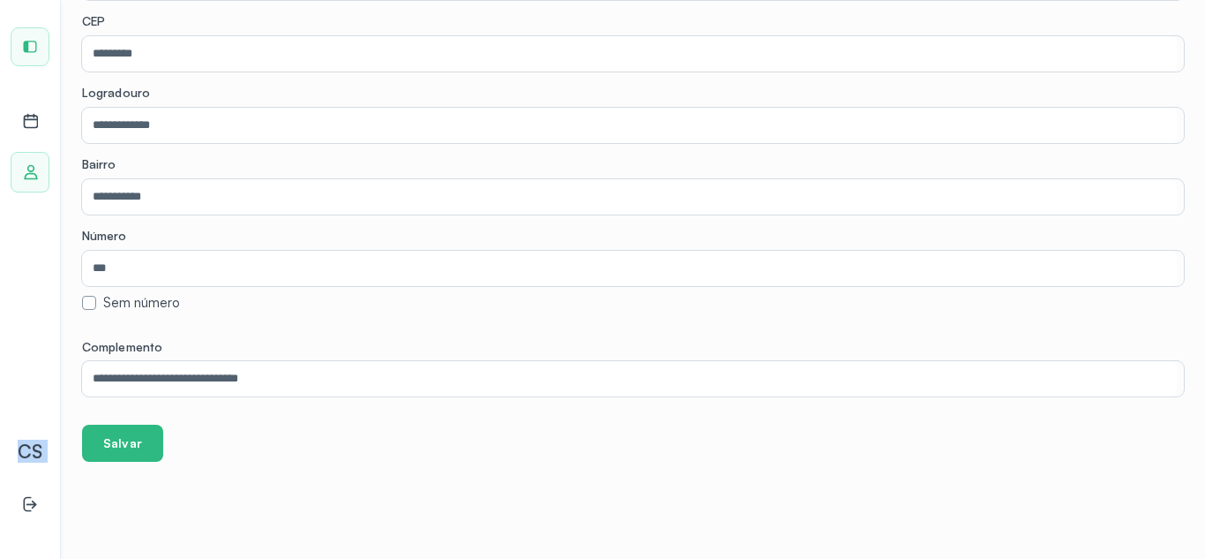
click at [39, 442] on span "CS" at bounding box center [30, 450] width 25 height 23
click at [28, 400] on div "Central de Marcação Perfil CS" at bounding box center [30, 279] width 61 height 559
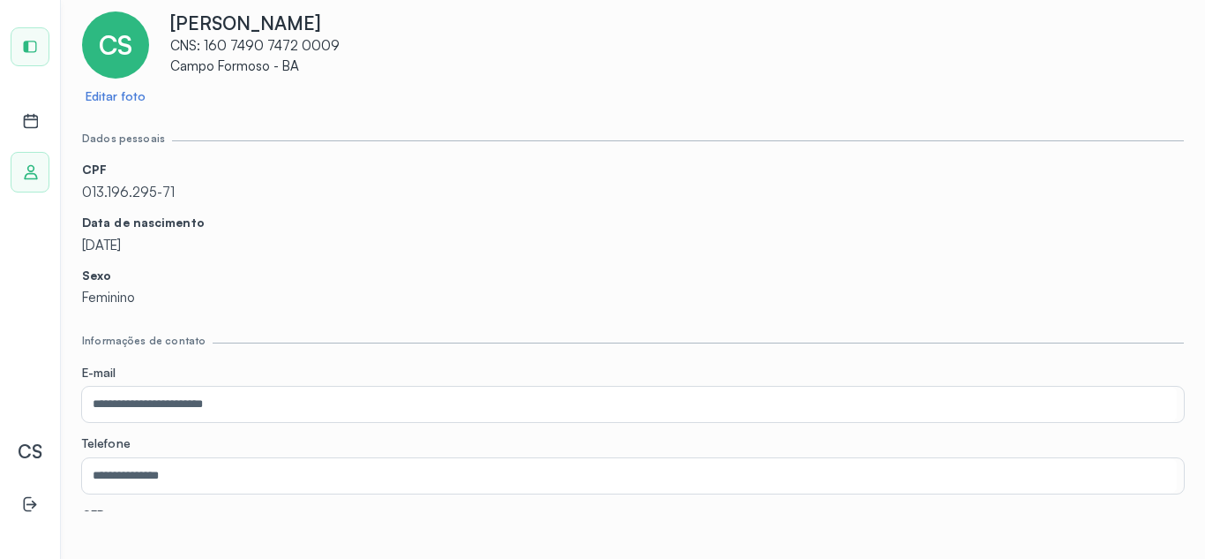
scroll to position [0, 0]
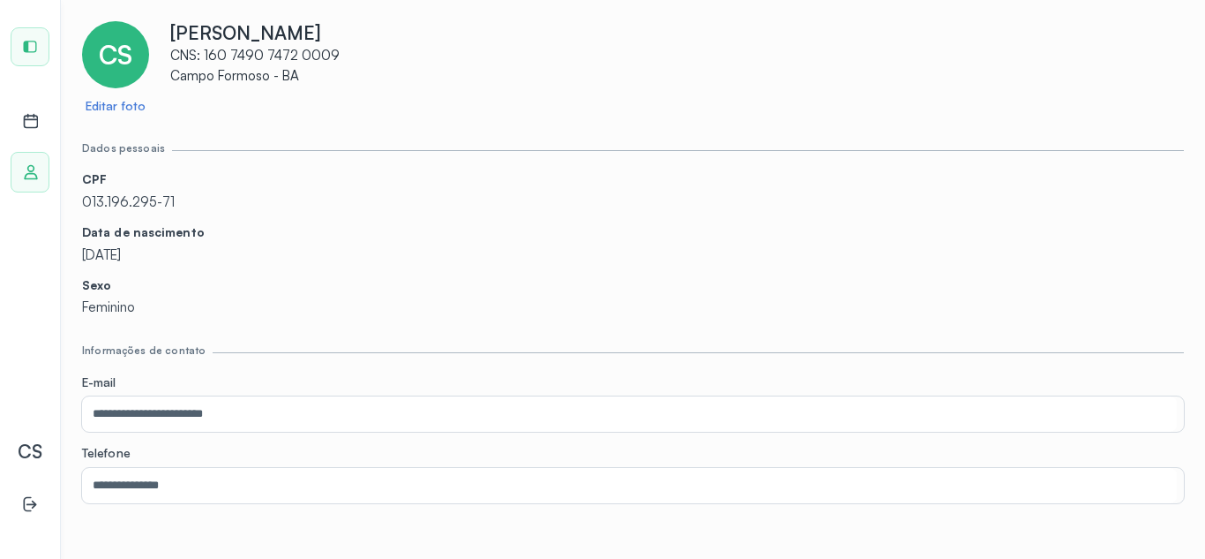
click at [31, 127] on icon at bounding box center [31, 121] width 15 height 13
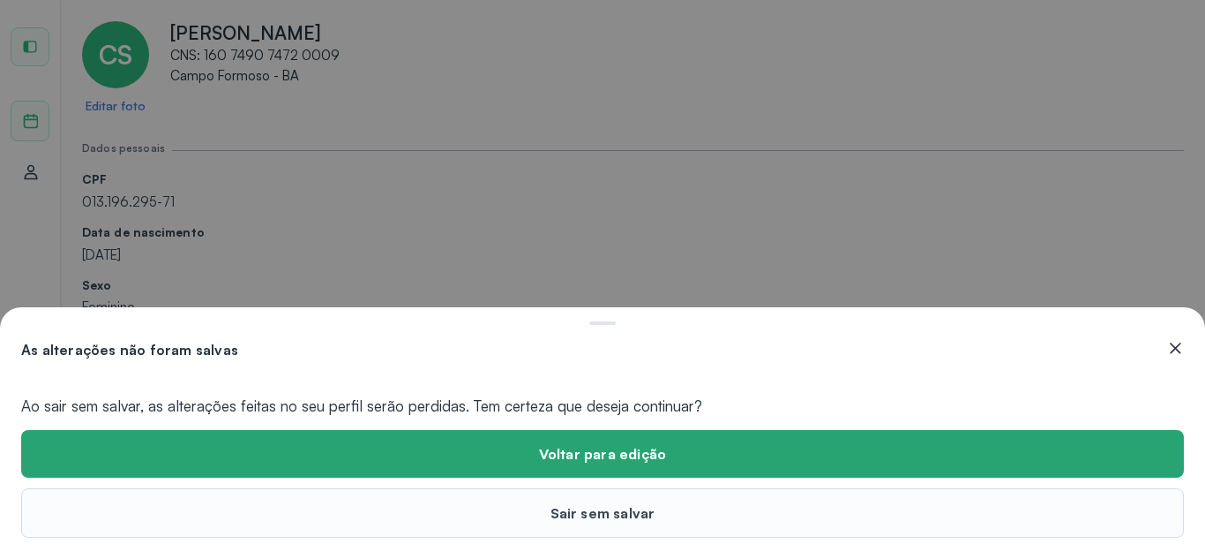
click at [380, 456] on button "Voltar para edição" at bounding box center [602, 454] width 1163 height 48
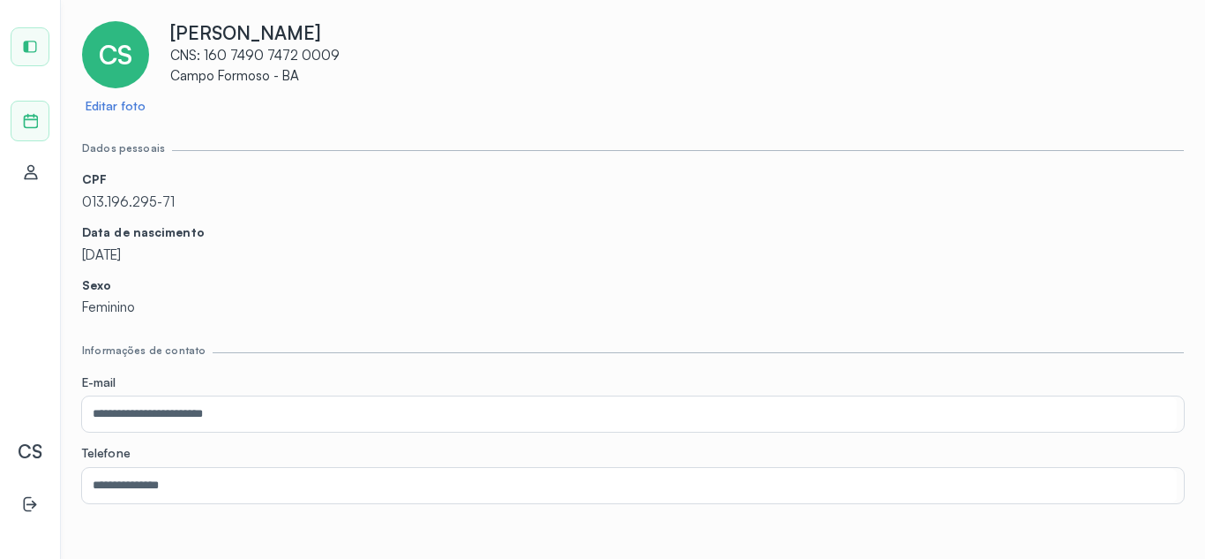
click at [21, 64] on div at bounding box center [29, 46] width 37 height 37
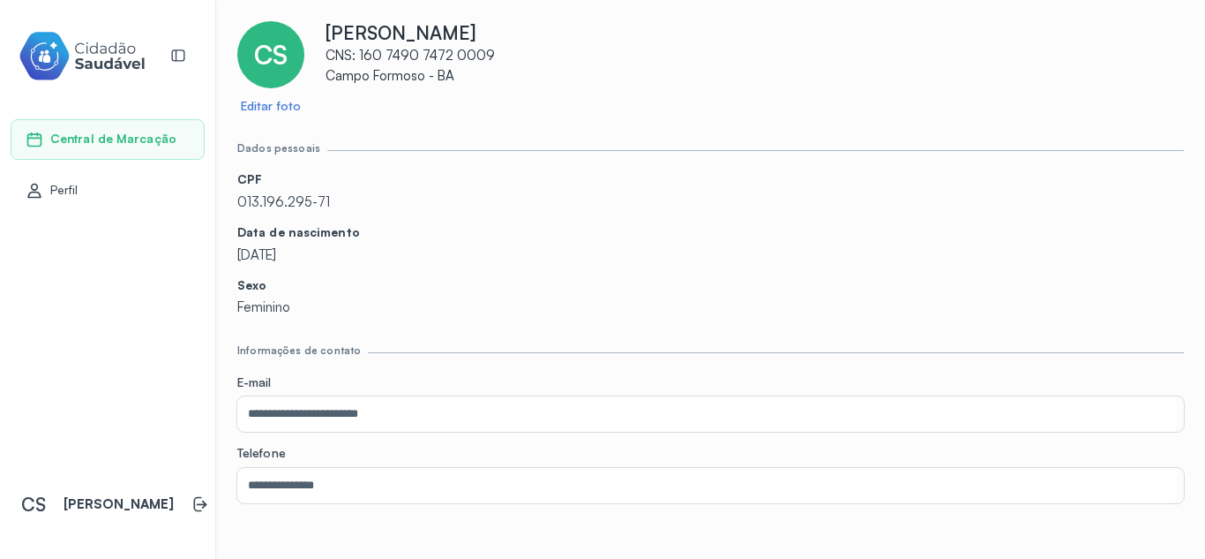
click at [42, 62] on img at bounding box center [82, 56] width 127 height 56
click at [90, 136] on span "Central de Marcação" at bounding box center [113, 138] width 126 height 15
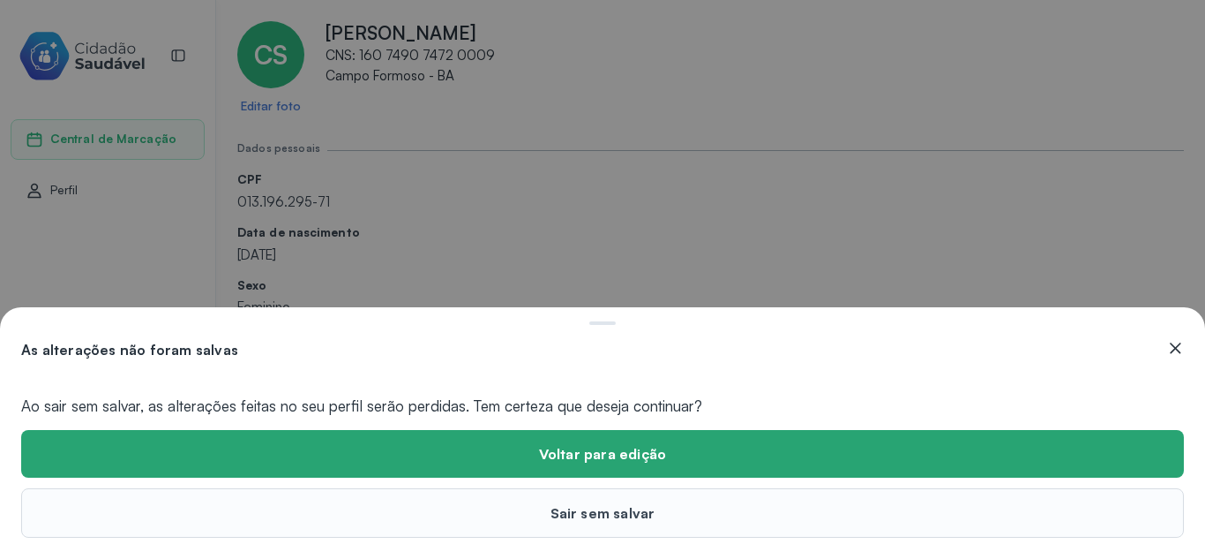
click at [653, 452] on button "Voltar para edição" at bounding box center [602, 454] width 1163 height 48
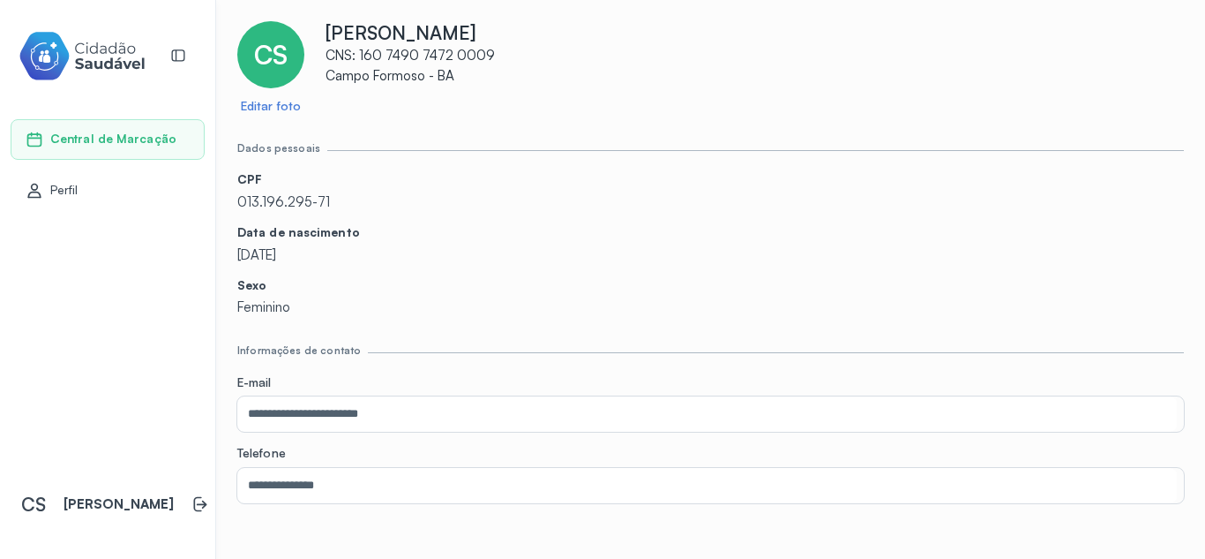
click at [83, 198] on link "Perfil" at bounding box center [108, 191] width 164 height 18
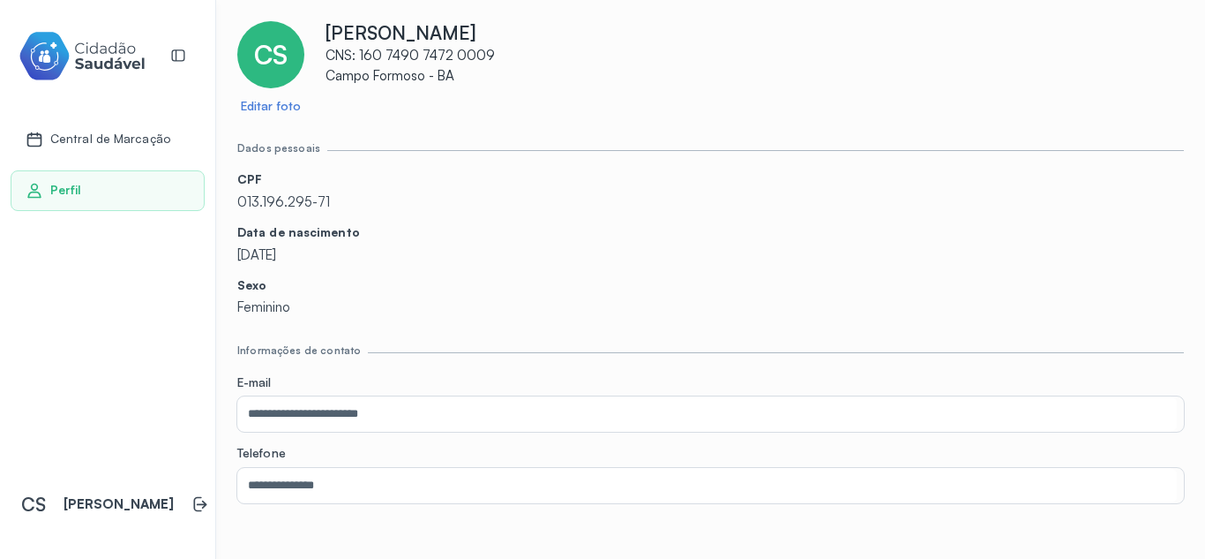
click at [139, 265] on div "Central de Marcação Perfil CS Cleane Santos Silva" at bounding box center [108, 279] width 216 height 559
click at [353, 48] on p "CNS: 160 7490 7472 0009" at bounding box center [755, 56] width 859 height 17
click at [706, 74] on p "Campo Formoso - BA" at bounding box center [755, 76] width 859 height 17
click at [223, 459] on div "**********" at bounding box center [710, 255] width 989 height 511
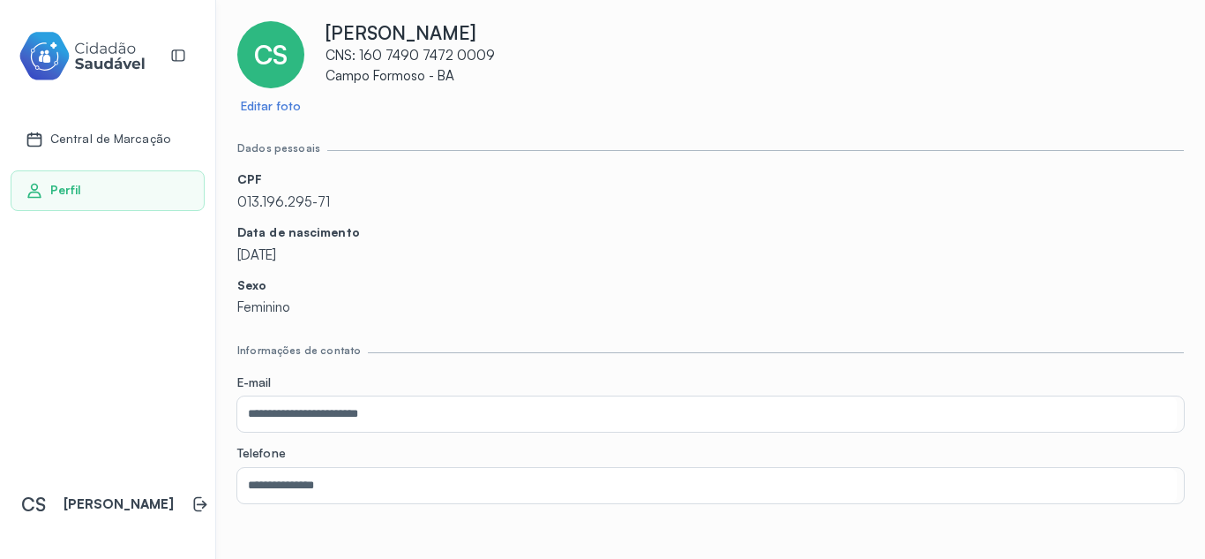
click at [266, 52] on span "CS" at bounding box center [271, 55] width 34 height 32
click at [319, 91] on div "CS Editar foto Cleane Santos Silva CNS: 160 7490 7472 0009 Campo Formoso - BA" at bounding box center [710, 67] width 947 height 93
click at [59, 188] on span "Perfil" at bounding box center [66, 190] width 32 height 15
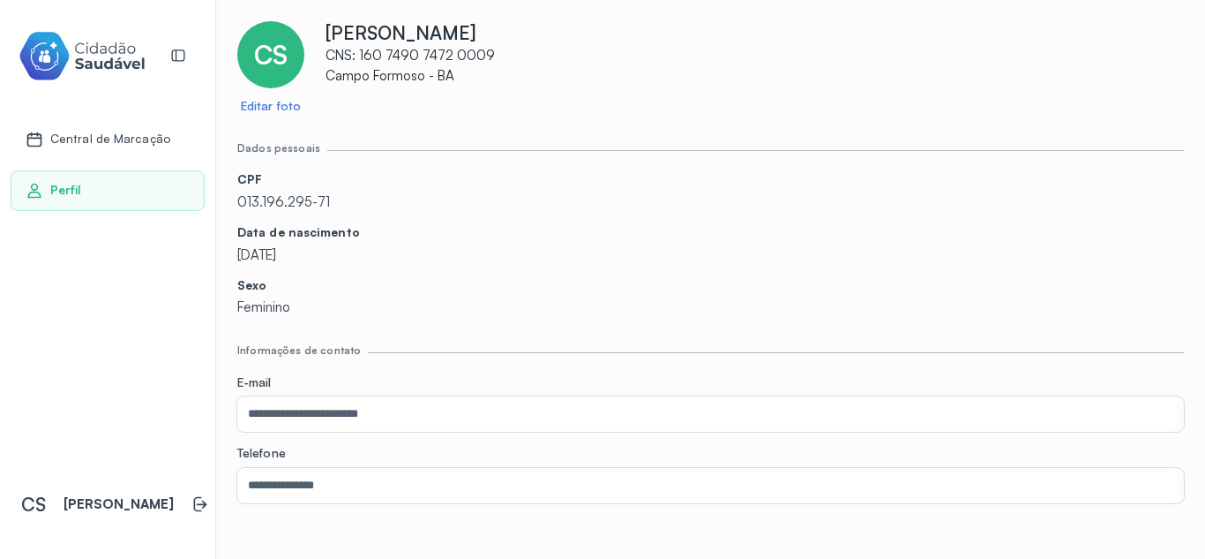
click at [59, 188] on span "Perfil" at bounding box center [66, 190] width 32 height 15
drag, startPoint x: 59, startPoint y: 188, endPoint x: 21, endPoint y: 187, distance: 38.0
click at [21, 187] on div "Perfil" at bounding box center [108, 190] width 194 height 41
drag, startPoint x: 21, startPoint y: 187, endPoint x: 28, endPoint y: 179, distance: 10.6
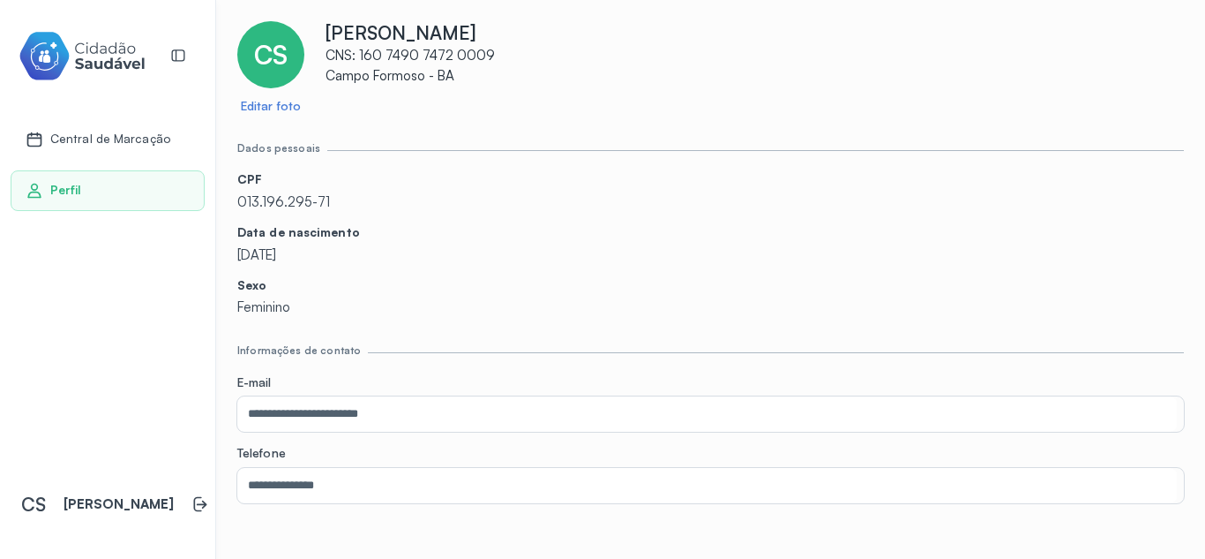
click at [28, 179] on div "Perfil" at bounding box center [108, 190] width 194 height 41
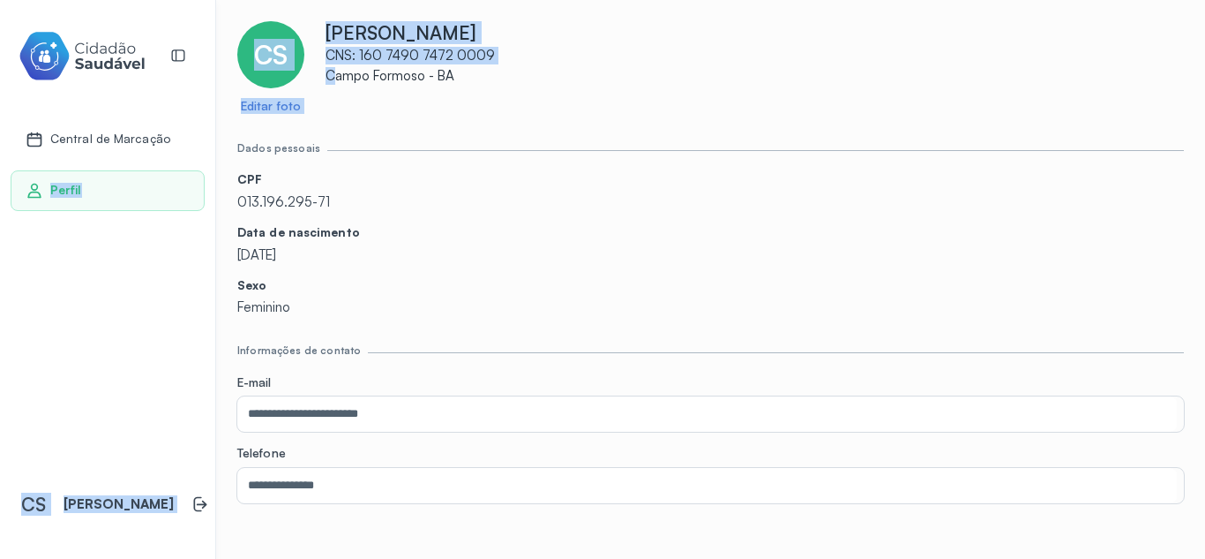
drag, startPoint x: 28, startPoint y: 179, endPoint x: 338, endPoint y: 101, distance: 319.3
click at [338, 101] on div "**********" at bounding box center [602, 279] width 1205 height 559
click at [338, 101] on div "CS Editar foto Cleane Santos Silva CNS: 160 7490 7472 0009 Campo Formoso - BA" at bounding box center [710, 67] width 947 height 93
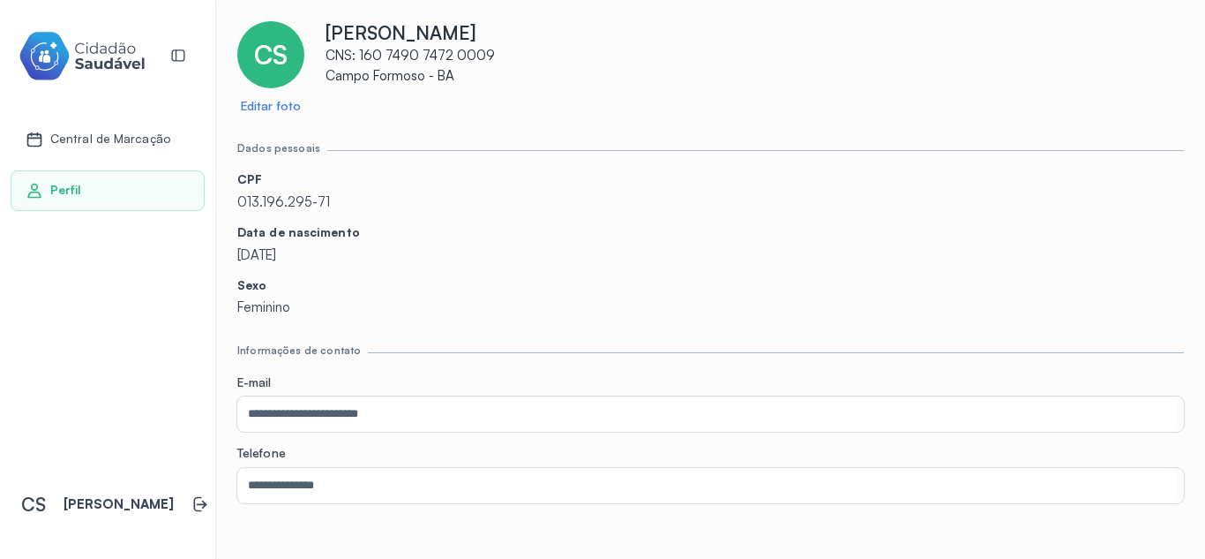
click at [190, 439] on div "Central de Marcação Perfil CS Cleane Santos Silva" at bounding box center [108, 279] width 216 height 559
click at [181, 423] on div "Central de Marcação Perfil CS Cleane Santos Silva" at bounding box center [108, 279] width 216 height 559
click at [260, 309] on p "Feminino" at bounding box center [710, 307] width 947 height 17
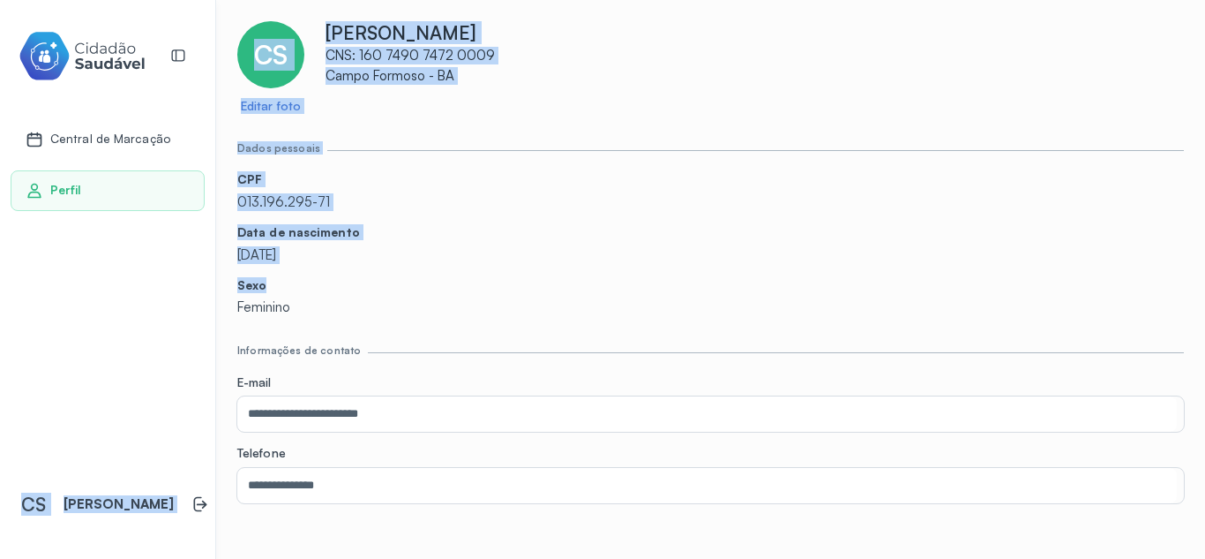
drag, startPoint x: 297, startPoint y: 278, endPoint x: 150, endPoint y: 275, distance: 147.4
click at [150, 275] on div "**********" at bounding box center [602, 279] width 1205 height 559
click at [150, 275] on div "Central de Marcação Perfil CS Cleane Santos Silva" at bounding box center [108, 279] width 216 height 559
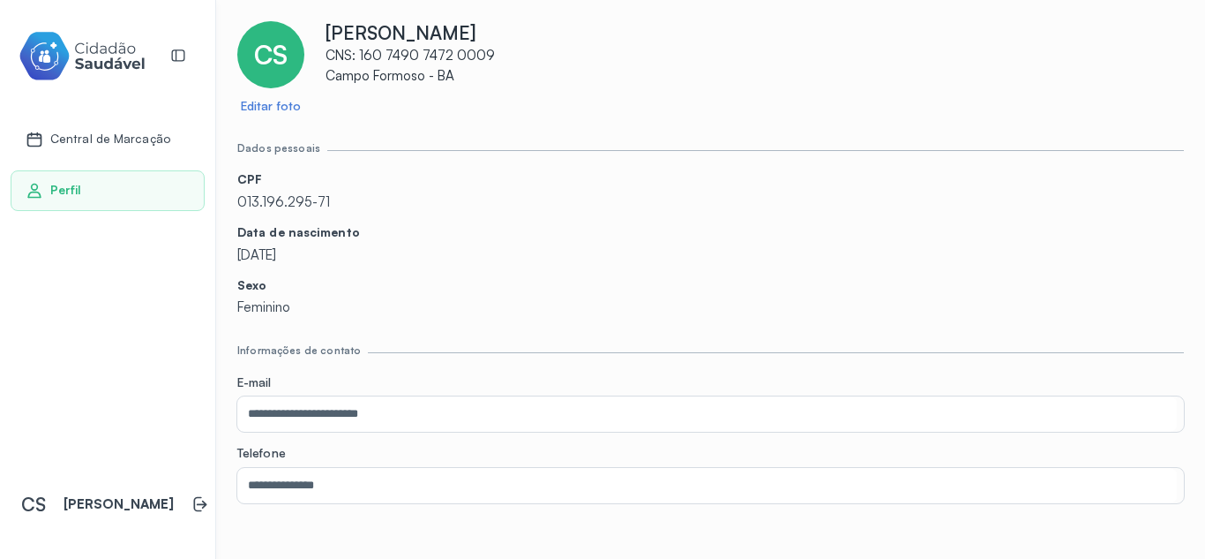
click at [150, 275] on div "Central de Marcação Perfil CS Cleane Santos Silva" at bounding box center [108, 279] width 216 height 559
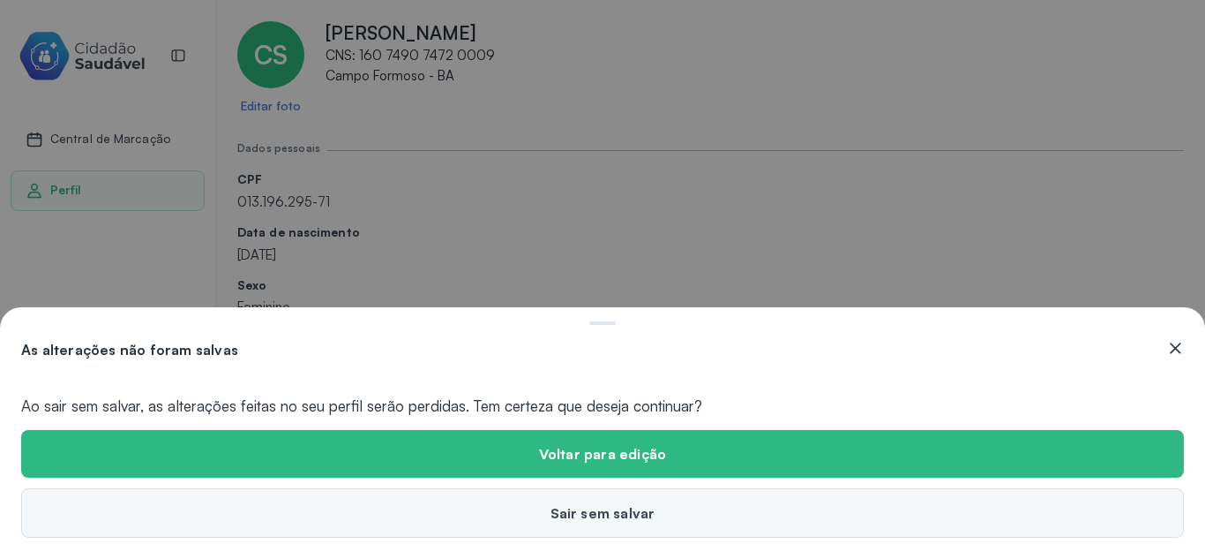
click at [498, 504] on button "Sair sem salvar" at bounding box center [602, 512] width 1163 height 49
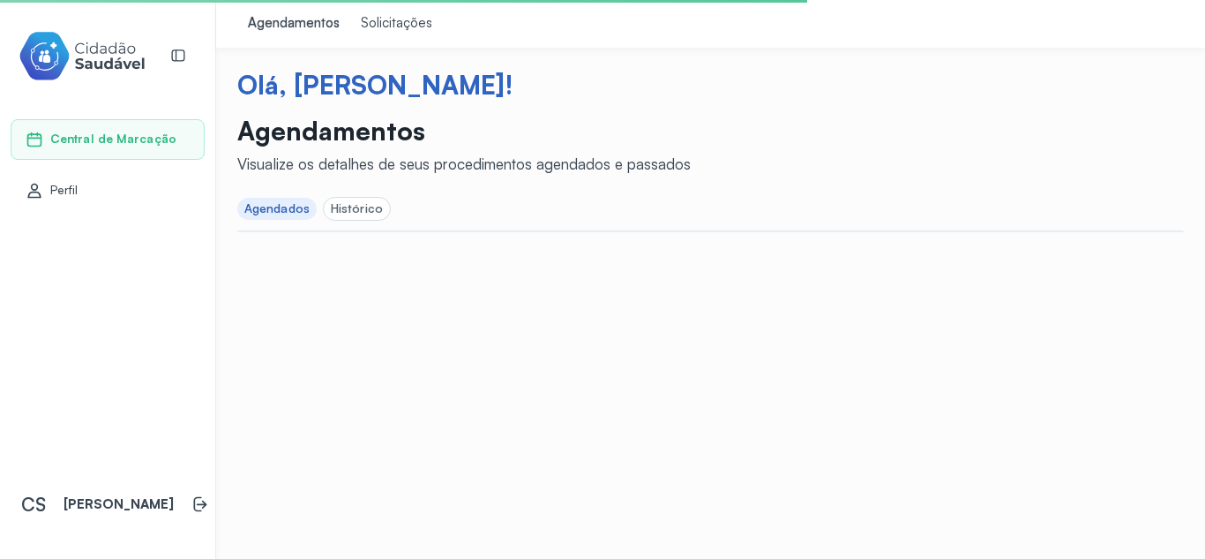
click at [365, 210] on div "Histórico" at bounding box center [357, 208] width 52 height 15
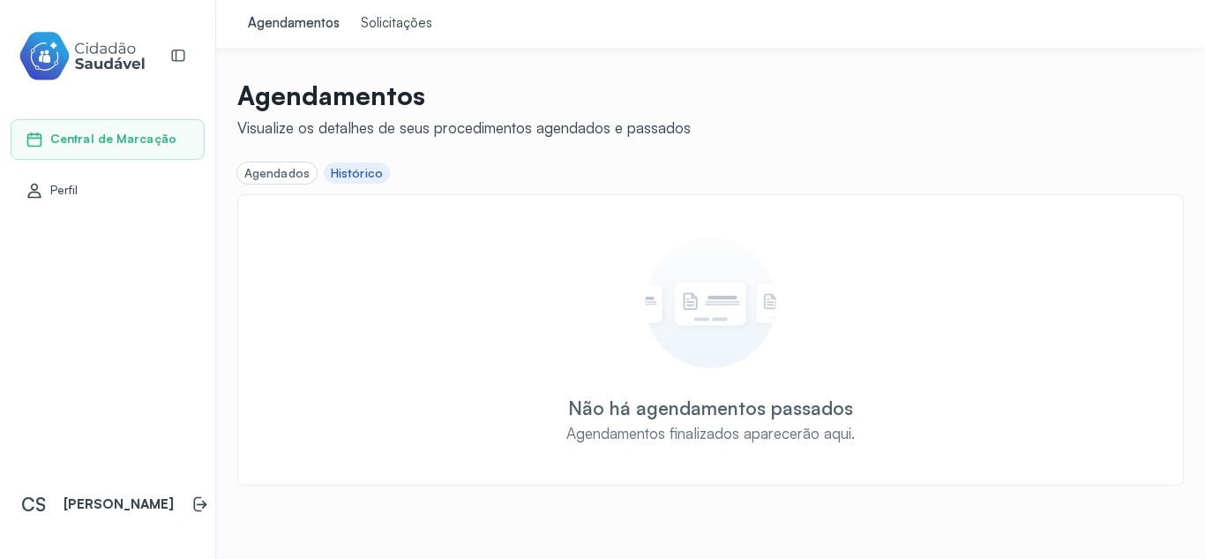
click at [403, 30] on div "Solicitações" at bounding box center [396, 24] width 71 height 18
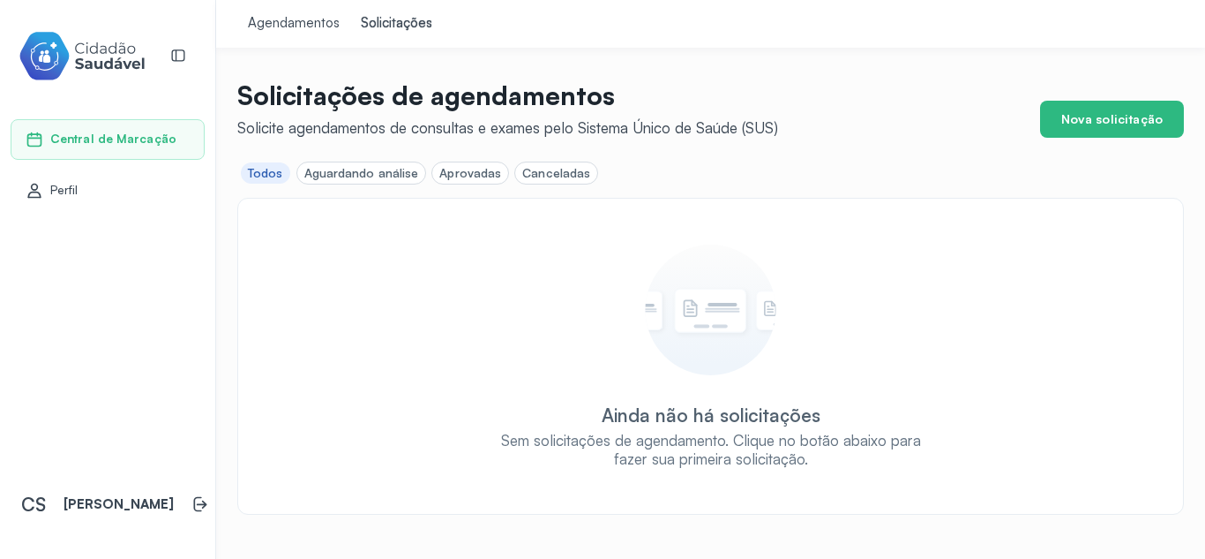
click at [529, 173] on div "Canceladas" at bounding box center [556, 173] width 68 height 15
click at [476, 170] on div "Aprovadas" at bounding box center [470, 173] width 62 height 15
click at [384, 166] on div "Aguardando análise" at bounding box center [361, 173] width 115 height 15
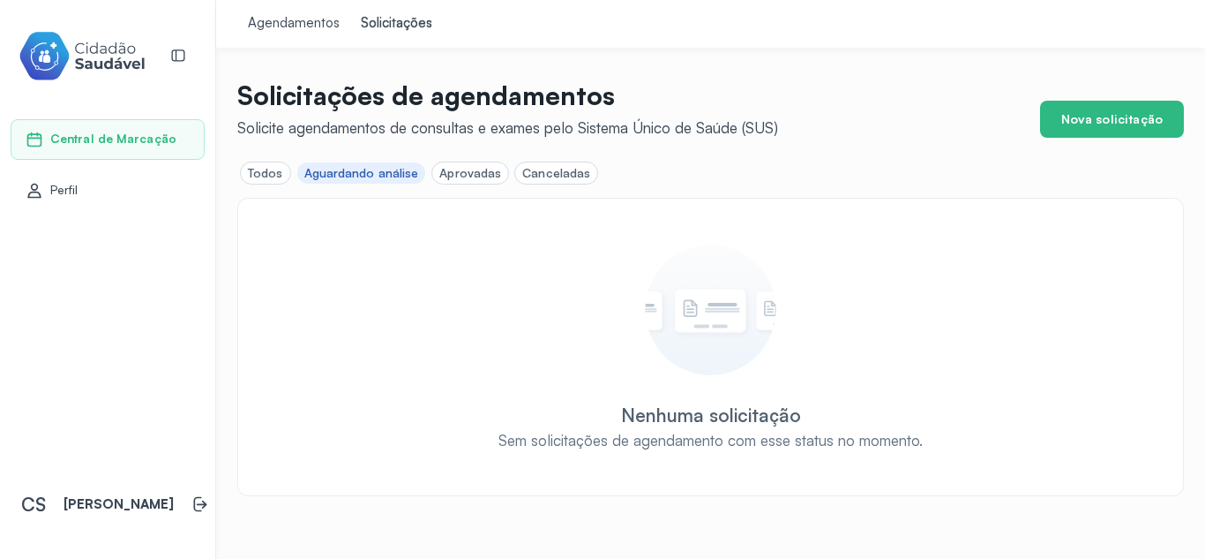
click at [275, 15] on div "Agendamentos" at bounding box center [294, 24] width 92 height 18
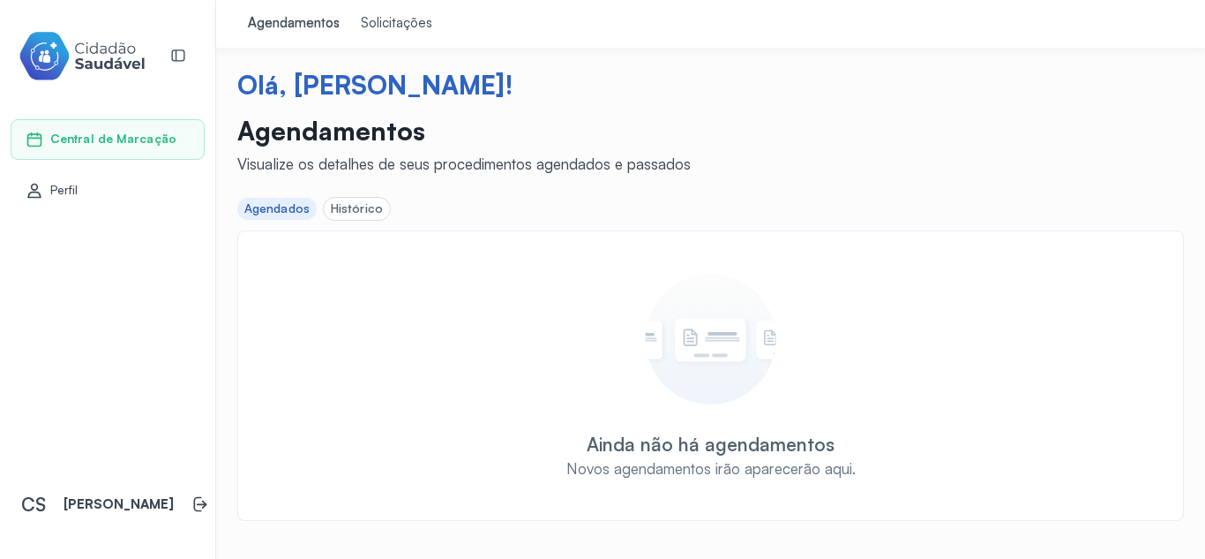
drag, startPoint x: 1179, startPoint y: 0, endPoint x: 836, endPoint y: 141, distance: 371.2
click at [836, 141] on header "Agendamentos Visualize os detalhes de seus procedimentos agendados e passados" at bounding box center [710, 144] width 947 height 58
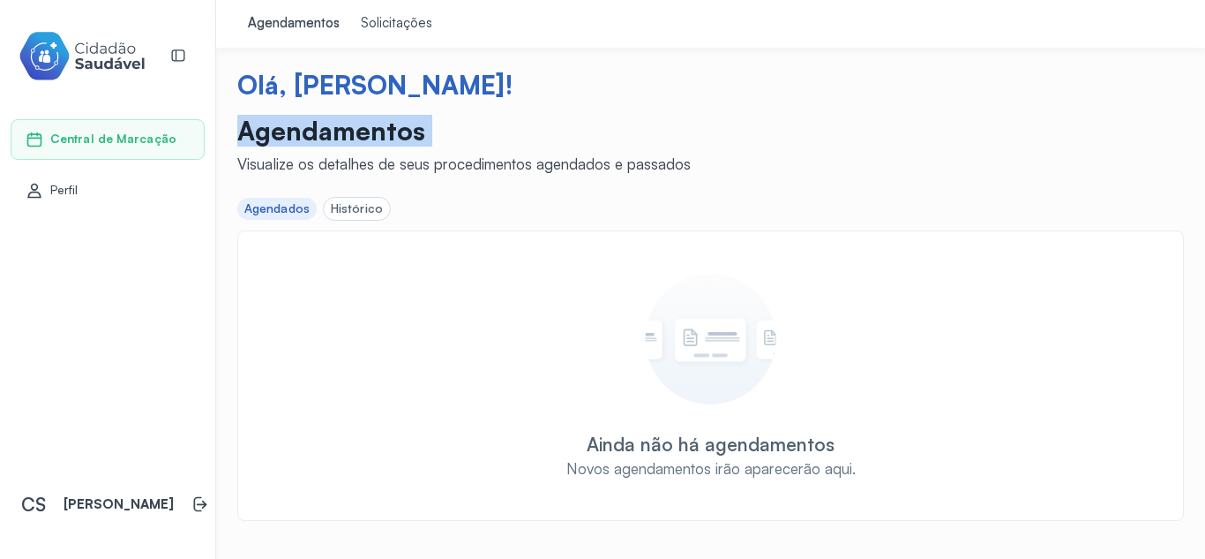
click at [836, 141] on header "Agendamentos Visualize os detalhes de seus procedimentos agendados e passados" at bounding box center [710, 144] width 947 height 58
click at [664, 169] on div "Visualize os detalhes de seus procedimentos agendados e passados" at bounding box center [464, 163] width 454 height 19
click at [617, 162] on div "Visualize os detalhes de seus procedimentos agendados e passados" at bounding box center [464, 163] width 454 height 19
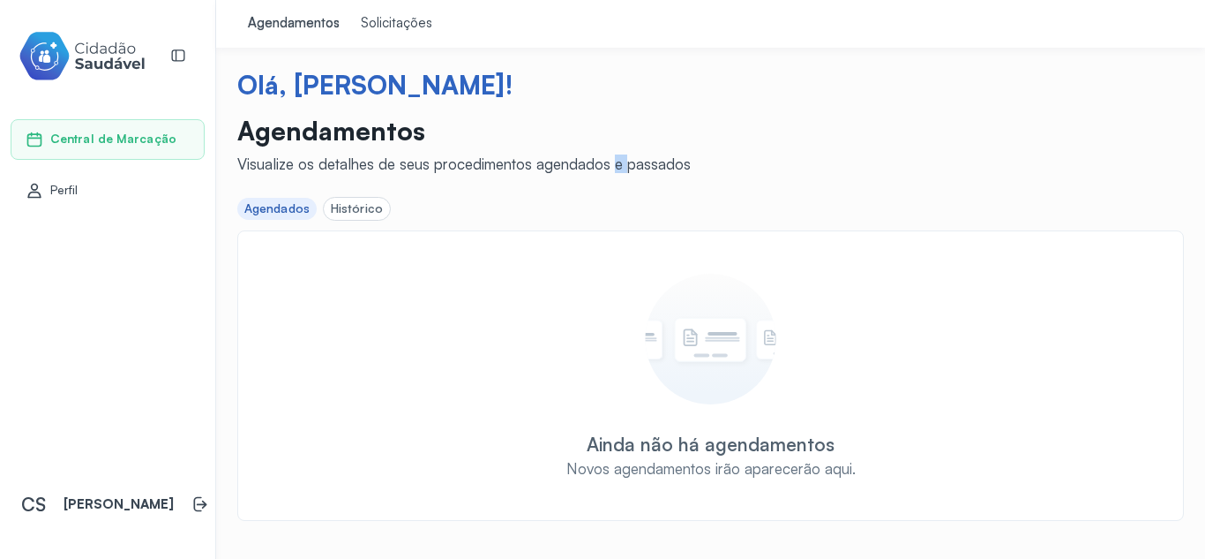
click at [617, 162] on div "Visualize os detalhes de seus procedimentos agendados e passados" at bounding box center [464, 163] width 454 height 19
click at [579, 161] on div "Visualize os detalhes de seus procedimentos agendados e passados" at bounding box center [464, 163] width 454 height 19
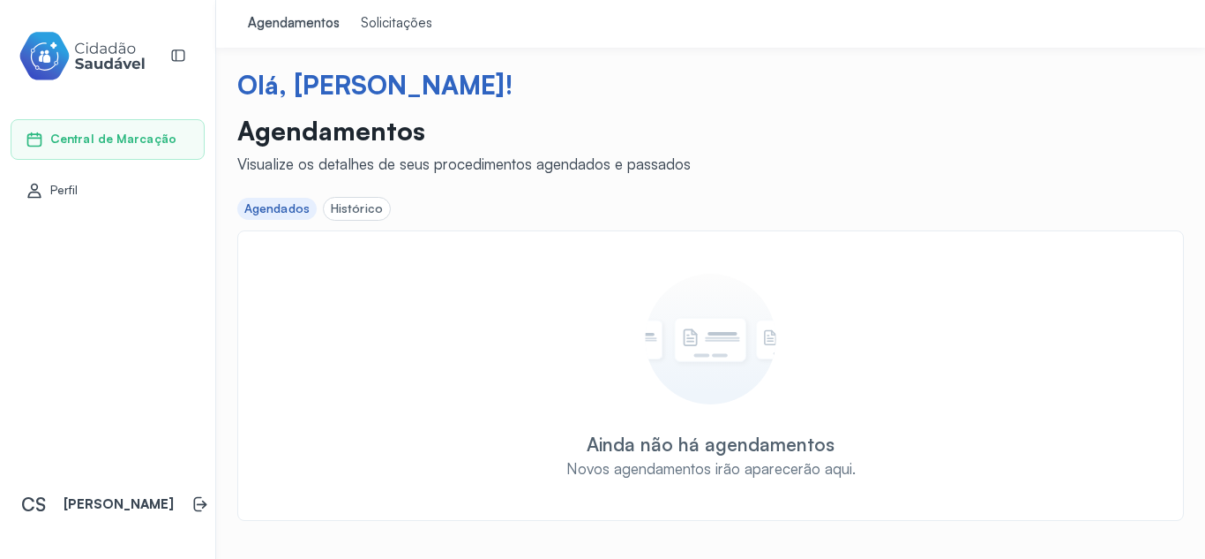
click at [493, 160] on div "Visualize os detalhes de seus procedimentos agendados e passados" at bounding box center [464, 163] width 454 height 19
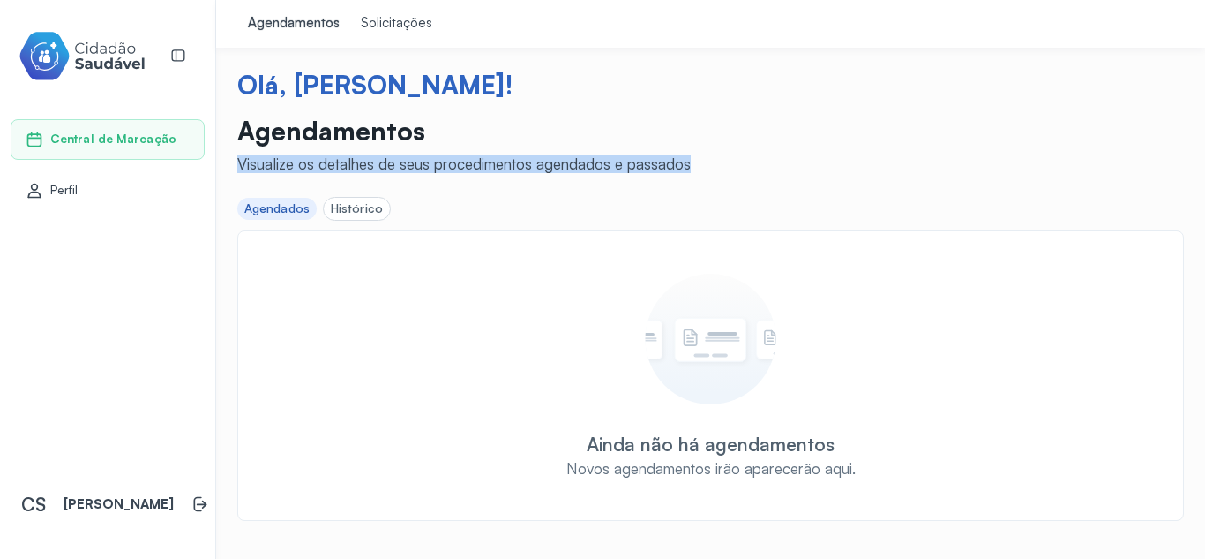
click at [493, 160] on div "Visualize os detalhes de seus procedimentos agendados e passados" at bounding box center [464, 163] width 454 height 19
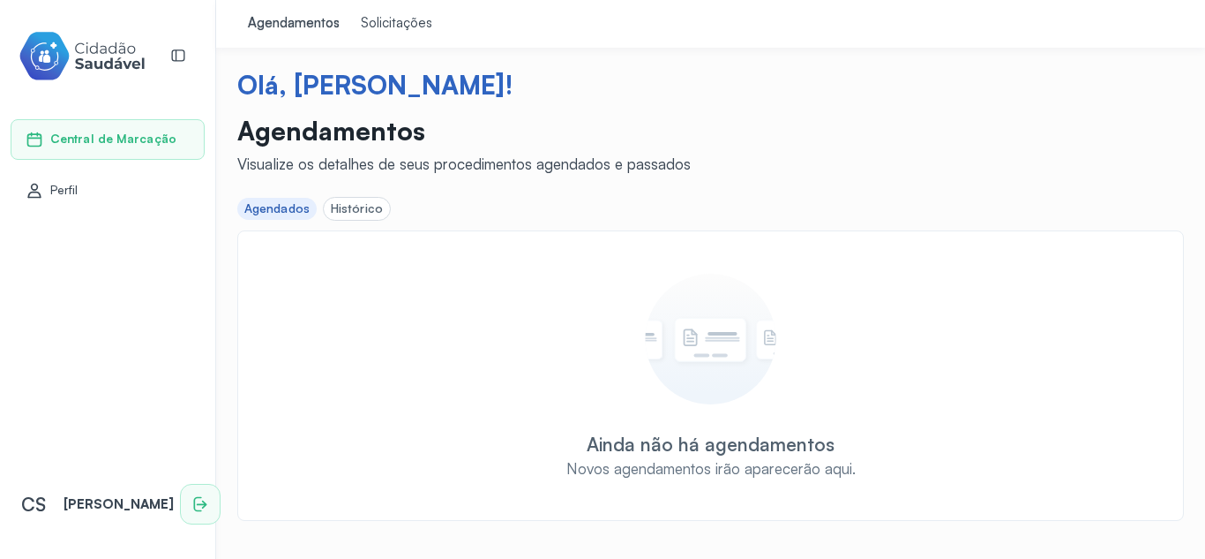
click at [191, 507] on icon at bounding box center [200, 504] width 18 height 18
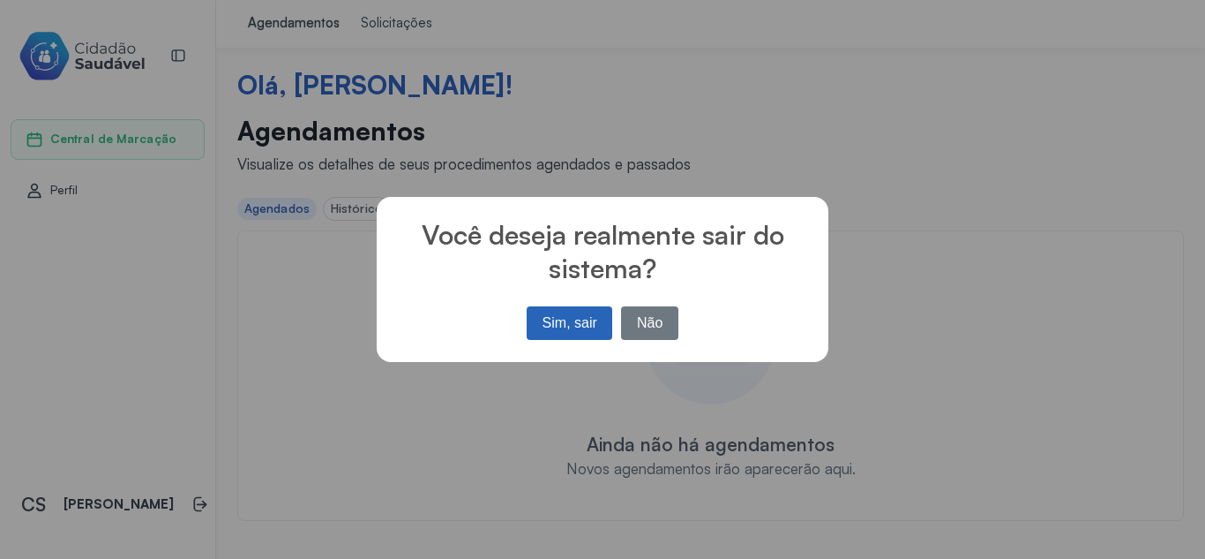
click at [568, 329] on button "Sim, sair" at bounding box center [570, 323] width 86 height 34
